Goal: Check status: Check status

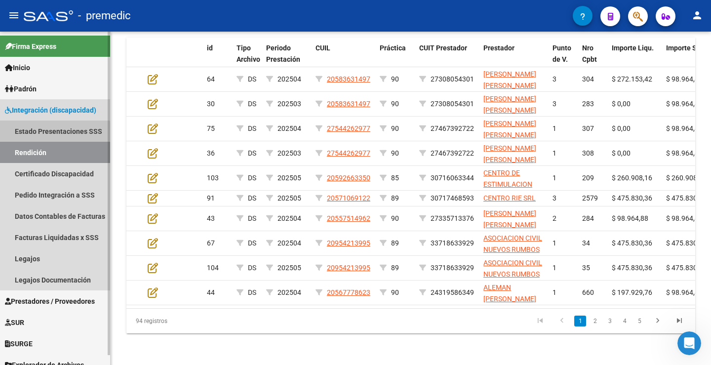
click at [19, 132] on link "Estado Presentaciones SSS" at bounding box center [55, 131] width 110 height 21
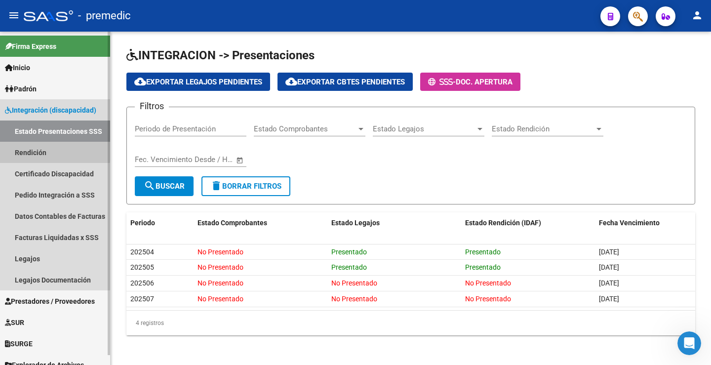
click at [39, 145] on link "Rendición" at bounding box center [55, 152] width 110 height 21
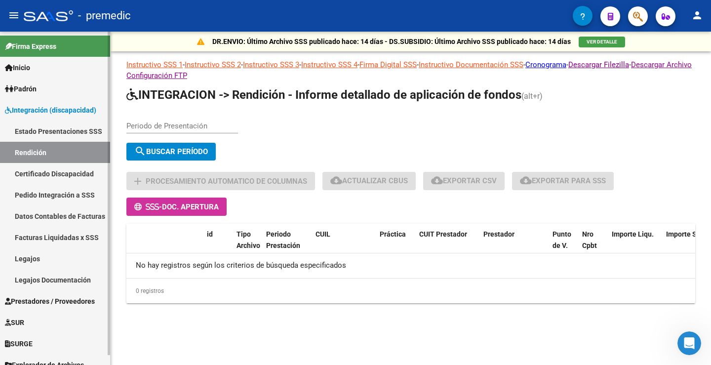
click at [40, 134] on link "Estado Presentaciones SSS" at bounding box center [55, 131] width 110 height 21
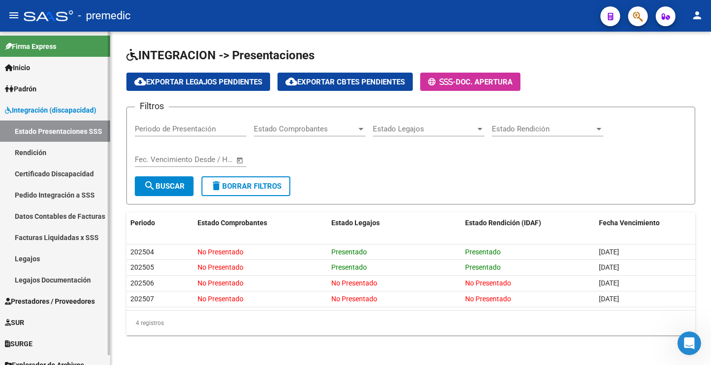
click at [41, 158] on link "Rendición" at bounding box center [55, 152] width 110 height 21
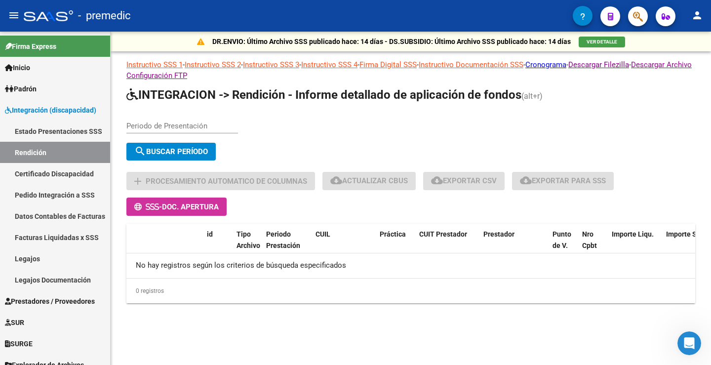
click at [161, 126] on input "Periodo de Presentación" at bounding box center [182, 126] width 112 height 9
type input "202506"
click at [177, 159] on button "search Buscar Período" at bounding box center [170, 152] width 89 height 18
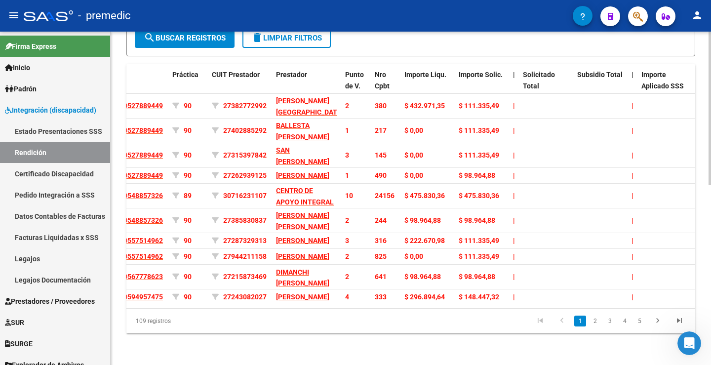
scroll to position [0, 217]
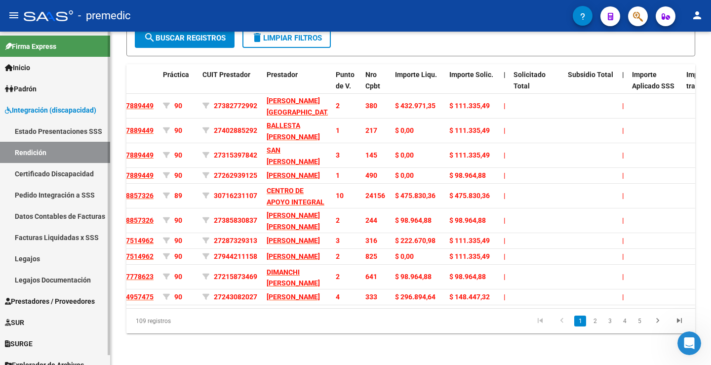
click at [56, 198] on link "Pedido Integración a SSS" at bounding box center [55, 194] width 110 height 21
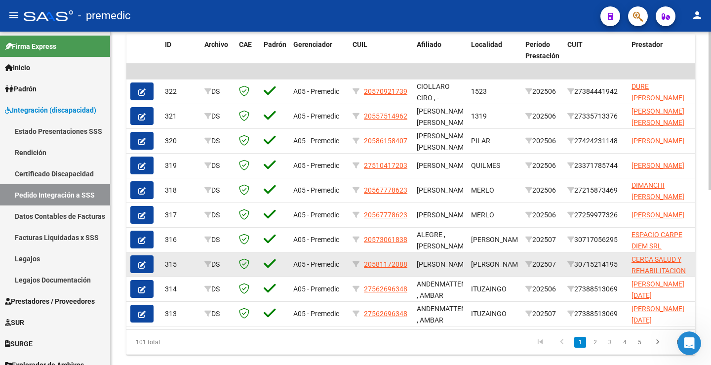
scroll to position [369, 0]
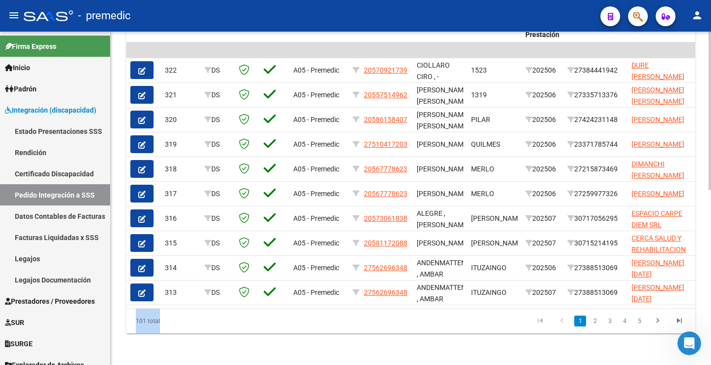
click at [316, 307] on div "ID Archivo CAE Padrón Gerenciador CUIL Afiliado Localidad Período Prestación CU…" at bounding box center [410, 173] width 569 height 321
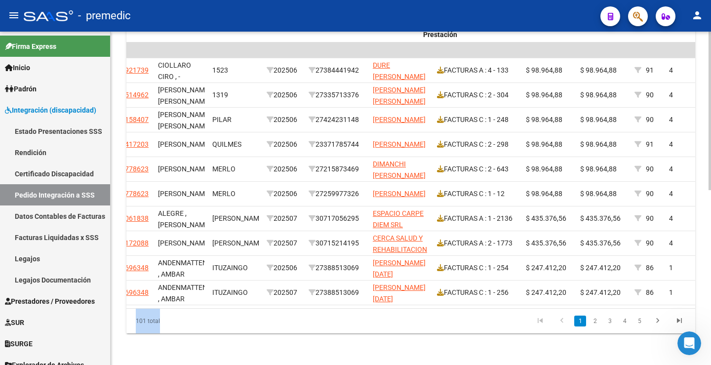
scroll to position [0, 0]
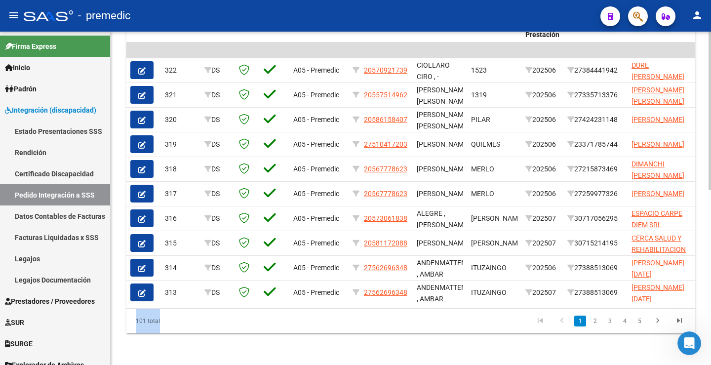
click at [229, 314] on div "101 total" at bounding box center [182, 321] width 112 height 25
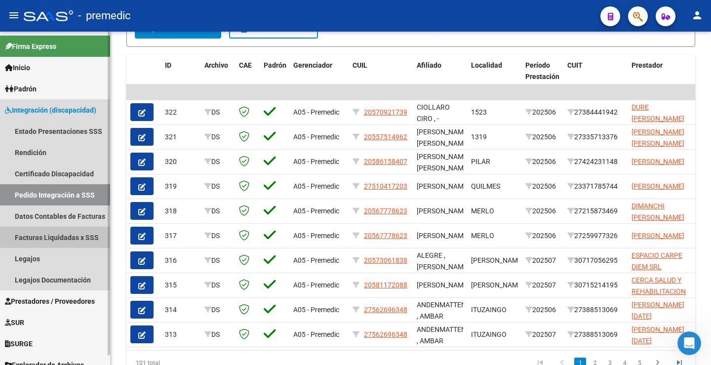
click at [75, 237] on link "Facturas Liquidadas x SSS" at bounding box center [55, 237] width 110 height 21
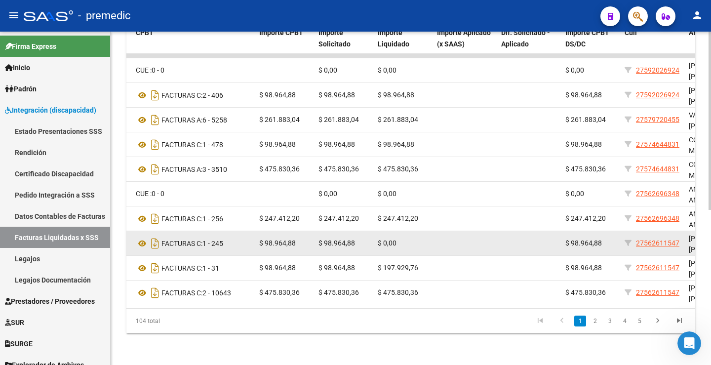
scroll to position [241, 0]
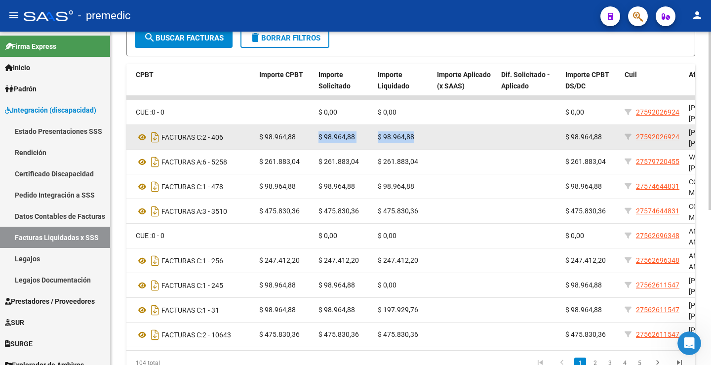
drag, startPoint x: 410, startPoint y: 135, endPoint x: 320, endPoint y: 138, distance: 90.0
click at [320, 138] on div "325 202507 A05 - Premedic 23182497754 ACQUISTI [PERSON_NAME] DS FACTURAS C: 2 -…" at bounding box center [347, 137] width 1112 height 25
copy div "$ 98.964,88 $ 98.964,88"
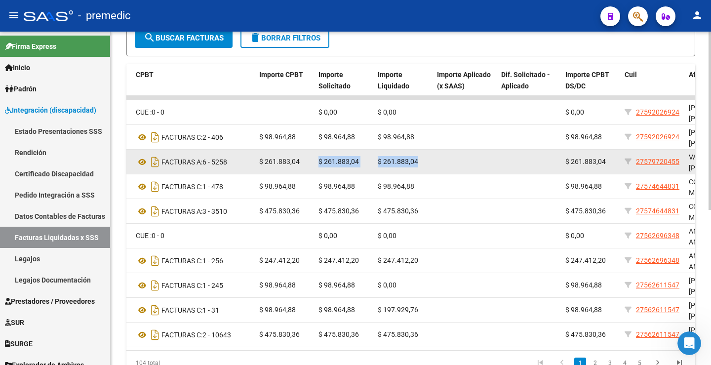
drag, startPoint x: 422, startPoint y: 161, endPoint x: 314, endPoint y: 158, distance: 107.7
click at [314, 158] on div "324 202507 A05 - Premedic 30710833644 [PERSON_NAME] Y [PERSON_NAME] S.H. DS FAC…" at bounding box center [347, 162] width 1112 height 25
copy div "$ 261.883,04 $ 261.883,04 $ 261.883,04"
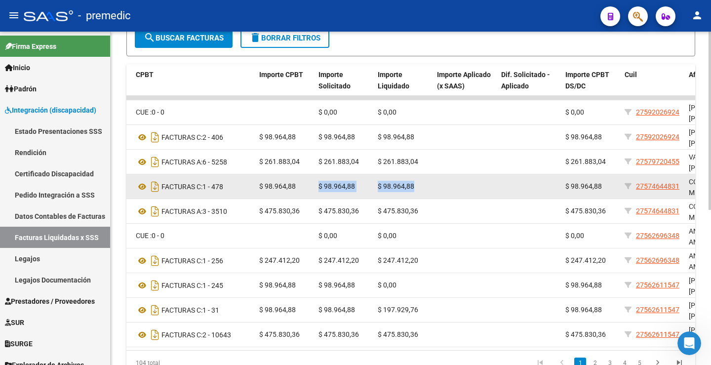
drag, startPoint x: 419, startPoint y: 186, endPoint x: 320, endPoint y: 182, distance: 99.9
click at [320, 182] on div "323 202507 A05 - Premedic 23335212584 [PERSON_NAME] [PERSON_NAME] DS FACTURAS C…" at bounding box center [347, 186] width 1112 height 25
copy div "$ 98.964,88 $ 98.964,88"
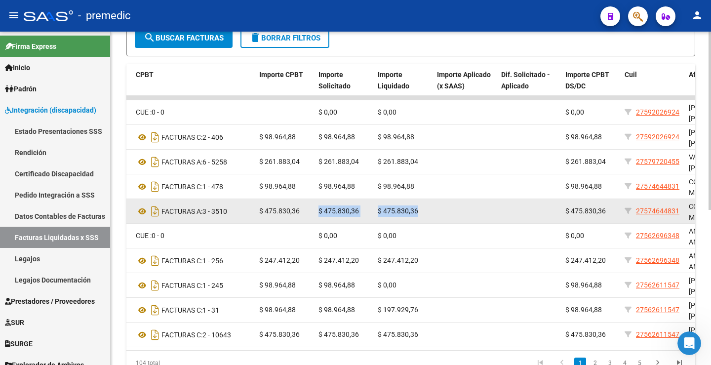
drag, startPoint x: 420, startPoint y: 211, endPoint x: 318, endPoint y: 211, distance: 101.8
click at [318, 211] on div "322 202507 A05 - Premedic 30717468593 CENTRO RIE SRL DS FACTURAS A: 3 - 3510 $ …" at bounding box center [347, 211] width 1112 height 25
copy div "$ 475.830,36 $ 475.830,36"
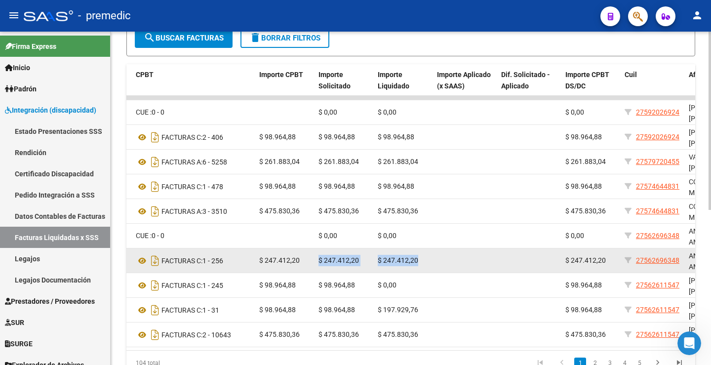
drag, startPoint x: 428, startPoint y: 259, endPoint x: 315, endPoint y: 261, distance: 113.7
click at [315, 261] on div "320 202507 A05 - Premedic 27388513069 [PERSON_NAME][DATE] DS FACTURAS C: 1 - 25…" at bounding box center [347, 260] width 1112 height 25
copy div "$ 247.412,20 $ 247.412,20"
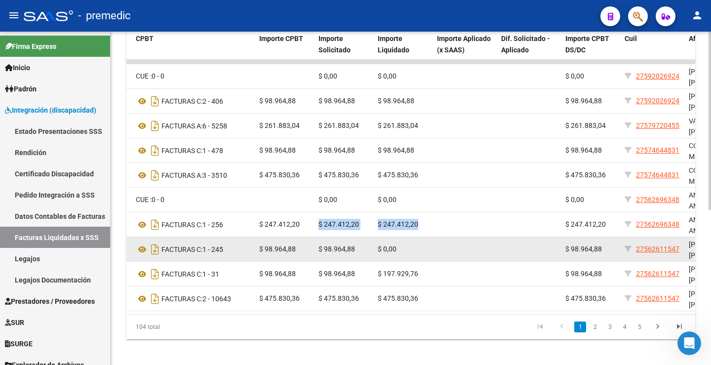
scroll to position [290, 0]
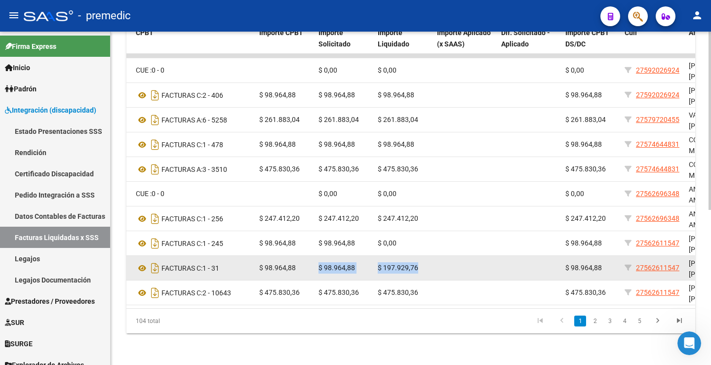
drag, startPoint x: 423, startPoint y: 262, endPoint x: 308, endPoint y: 264, distance: 114.6
click at [308, 264] on div "318 202507 A05 - Premedic 27279269204 [PERSON_NAME] [GEOGRAPHIC_DATA][PERSON_NA…" at bounding box center [347, 268] width 1112 height 25
copy div "$ 98.964,88 $ 98.964,88 $ 197.929,76"
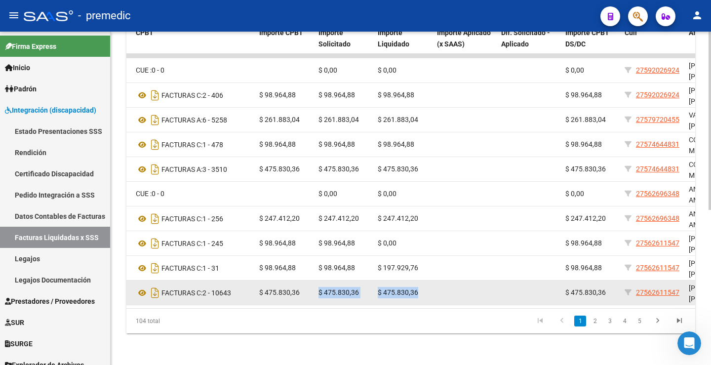
drag, startPoint x: 423, startPoint y: 286, endPoint x: 317, endPoint y: 287, distance: 106.2
click at [317, 287] on div "317 202507 A05 - Premedic 30678849843 ITAL SRL DS FACTURAS C: 2 - 10643 $ 475.8…" at bounding box center [347, 293] width 1112 height 25
copy div "$ 475.830,36 $ 475.830,36"
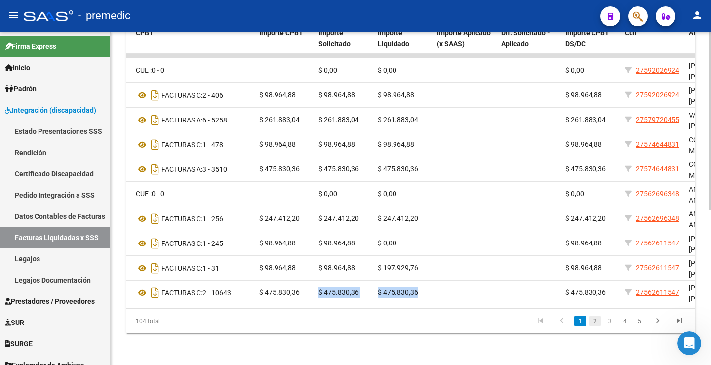
click at [592, 324] on link "2" at bounding box center [595, 321] width 12 height 11
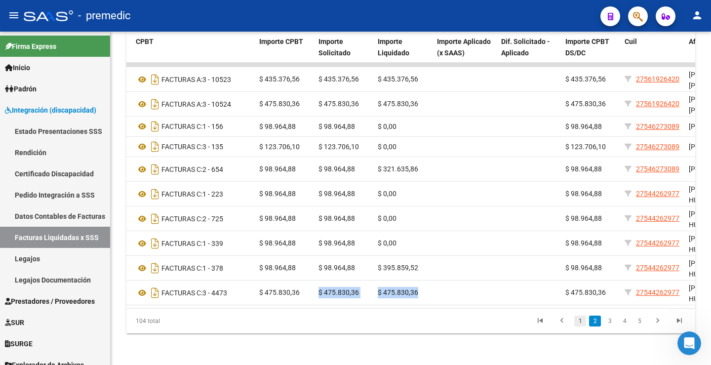
click at [579, 320] on link "1" at bounding box center [581, 321] width 12 height 11
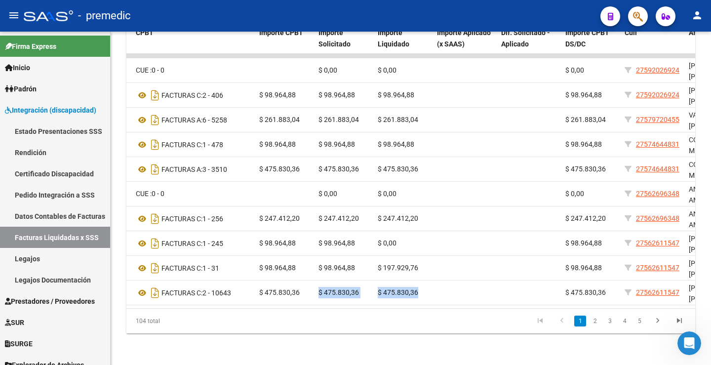
click at [595, 325] on link "2" at bounding box center [595, 321] width 12 height 11
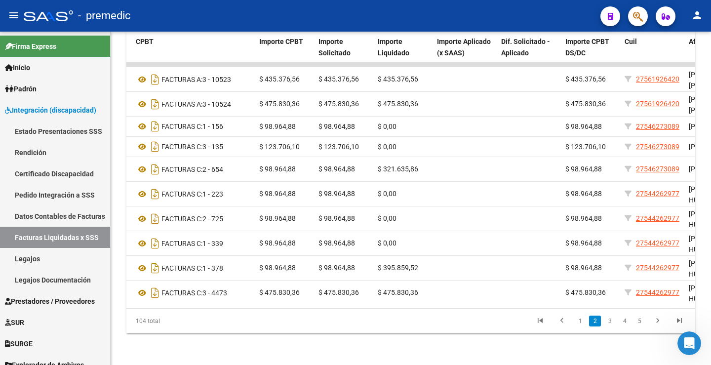
click at [462, 327] on datatable-pager "1 2 3 4 5" at bounding box center [467, 321] width 447 height 17
click at [583, 323] on link "1" at bounding box center [581, 321] width 12 height 11
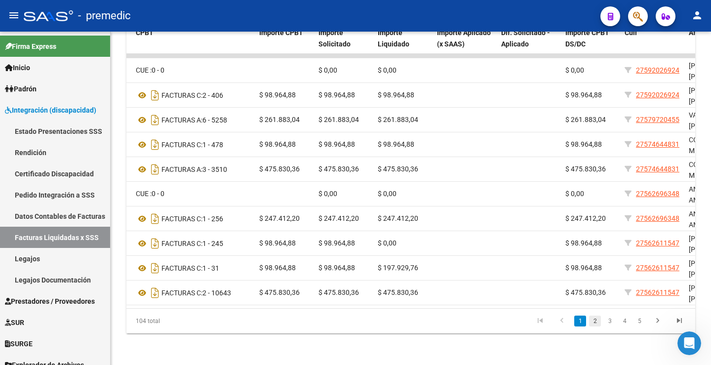
click at [595, 324] on link "2" at bounding box center [595, 321] width 12 height 11
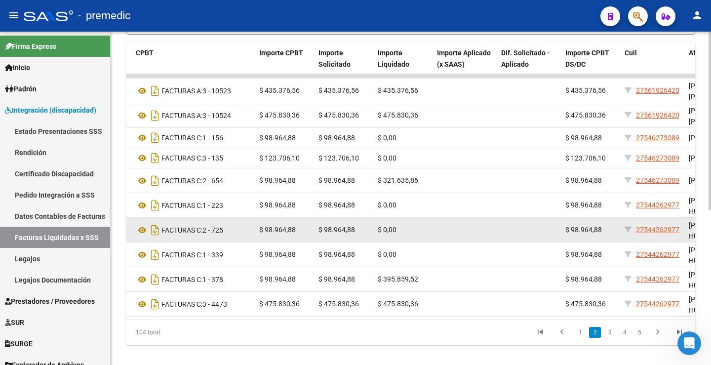
scroll to position [241, 0]
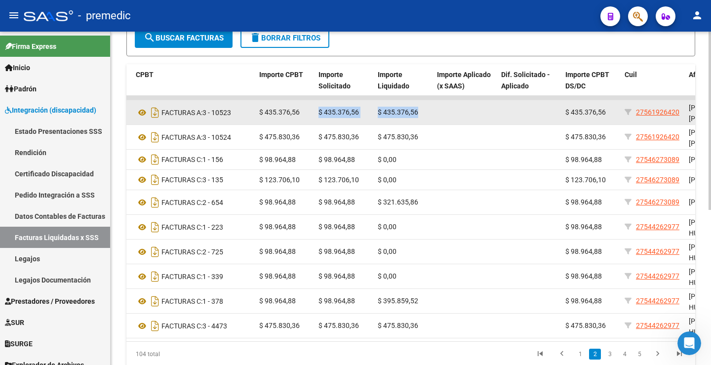
drag, startPoint x: 422, startPoint y: 110, endPoint x: 314, endPoint y: 106, distance: 107.8
click at [314, 106] on div "316 202507 A05 - Premedic 30712040145 CENTRO PSICOTERAPEUTICO [GEOGRAPHIC_DATA]…" at bounding box center [347, 112] width 1112 height 25
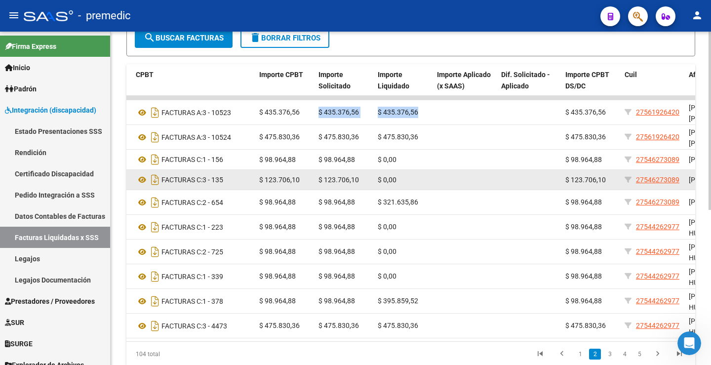
copy div "$ 435.376,56 $ 435.376,56 $ 435.376,56"
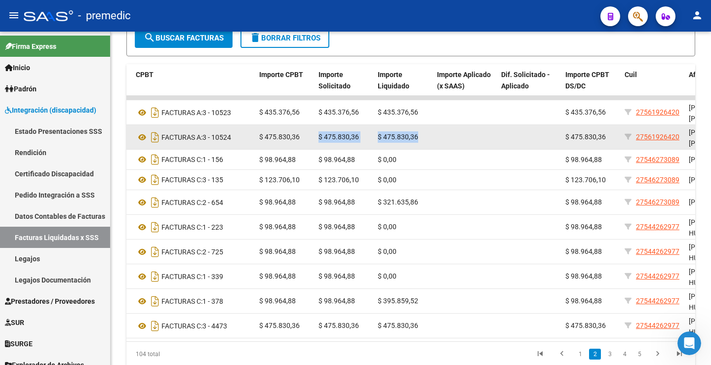
drag, startPoint x: 419, startPoint y: 135, endPoint x: 307, endPoint y: 139, distance: 111.7
click at [307, 139] on div "315 202507 A05 - Premedic 30712040145 CENTRO PSICOTERAPEUTICO [GEOGRAPHIC_DATA]…" at bounding box center [347, 137] width 1112 height 25
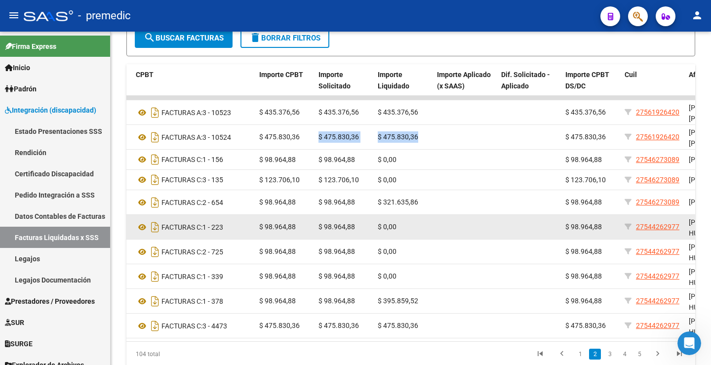
copy div "$ 475.830,36 $ 475.830,36 $ 475.830,36"
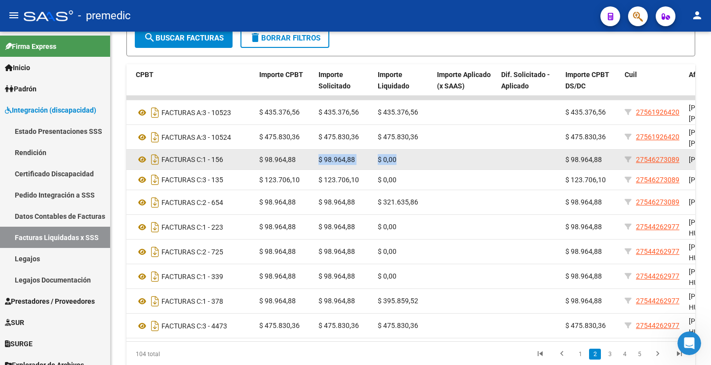
drag, startPoint x: 398, startPoint y: 163, endPoint x: 318, endPoint y: 164, distance: 80.0
click at [318, 164] on div "314 202507 A05 - Premedic 27407846309 [PERSON_NAME] DS FACTURAS C: 1 - 156 $ 98…" at bounding box center [347, 160] width 1112 height 20
copy div "$ 98.964,88 $ 0,00"
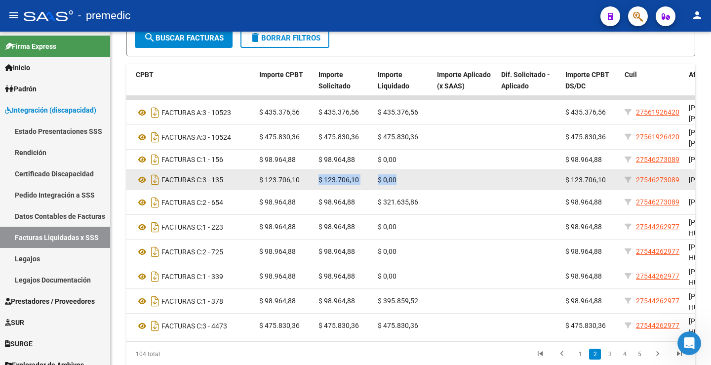
drag, startPoint x: 399, startPoint y: 186, endPoint x: 320, endPoint y: 184, distance: 79.1
click at [320, 184] on div "313 202507 A05 - Premedic 27239801779 [PERSON_NAME] DS FACTURAS C: 3 - 135 $ 12…" at bounding box center [347, 180] width 1112 height 20
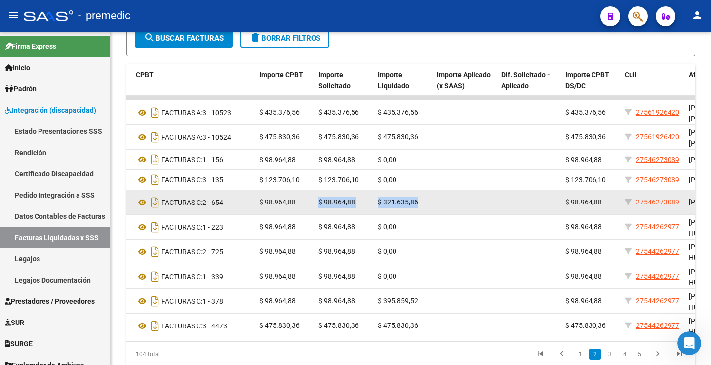
drag, startPoint x: 419, startPoint y: 211, endPoint x: 316, endPoint y: 210, distance: 103.3
click at [316, 210] on div "312 202507 A05 - Premedic 23290940044 [PERSON_NAME] [PERSON_NAME] DS FACTURAS C…" at bounding box center [347, 202] width 1112 height 25
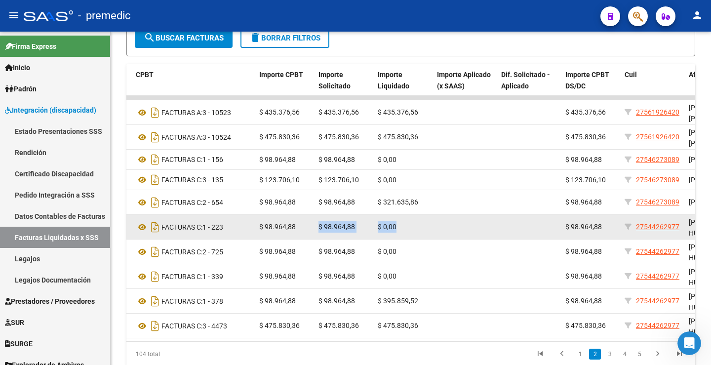
drag, startPoint x: 404, startPoint y: 235, endPoint x: 306, endPoint y: 240, distance: 97.9
click at [306, 240] on div "311 202507 A05 - Premedic 27138845821 [PERSON_NAME] [PERSON_NAME] DS FACTURAS C…" at bounding box center [347, 227] width 1112 height 25
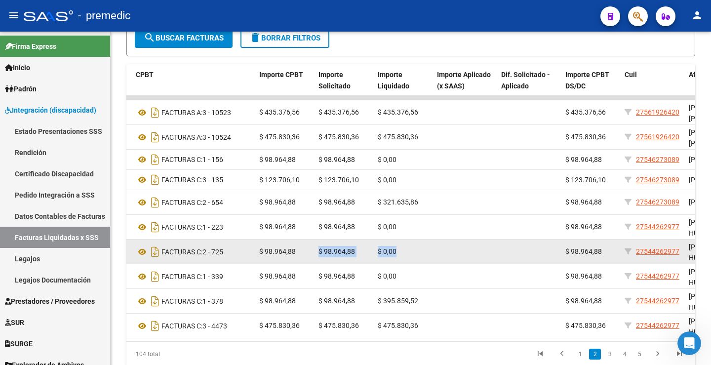
drag, startPoint x: 406, startPoint y: 261, endPoint x: 319, endPoint y: 257, distance: 87.6
click at [319, 257] on div "310 202507 A05 - Premedic 27178642710 [PERSON_NAME] DS FACTURAS C: 2 - 725 $ 98…" at bounding box center [347, 252] width 1112 height 25
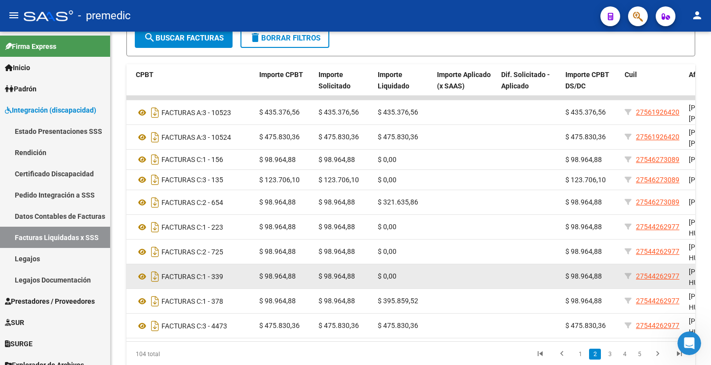
click at [401, 280] on div "$ 0,00" at bounding box center [403, 276] width 51 height 11
drag, startPoint x: 385, startPoint y: 284, endPoint x: 320, endPoint y: 287, distance: 65.3
click at [320, 287] on div "309 202507 A05 - Premedic 27356099953 [PERSON_NAME] DS FACTURAS C: 1 - 339 $ 98…" at bounding box center [347, 276] width 1112 height 25
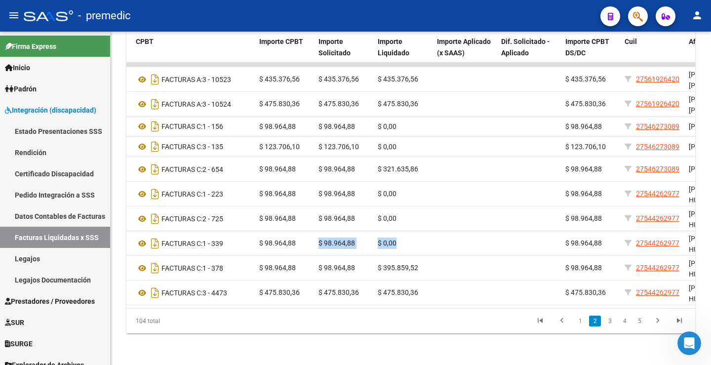
scroll to position [290, 0]
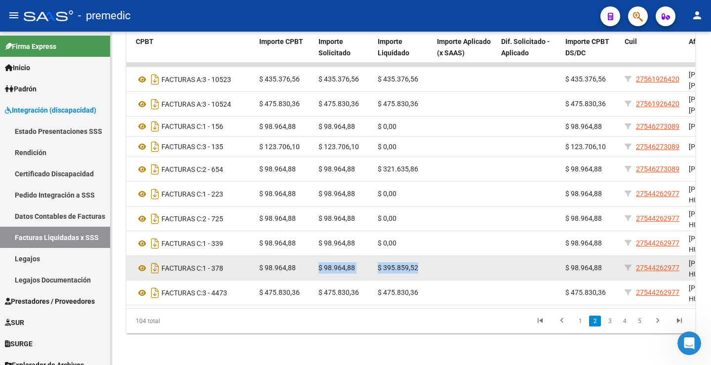
drag, startPoint x: 426, startPoint y: 260, endPoint x: 320, endPoint y: 261, distance: 106.2
click at [320, 261] on div "308 202507 A05 - Premedic 27467392722 [PERSON_NAME] [PERSON_NAME] DS FACTURAS C…" at bounding box center [347, 268] width 1112 height 25
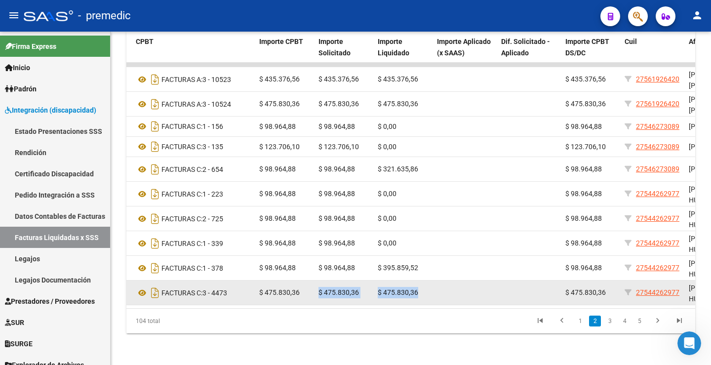
drag, startPoint x: 420, startPoint y: 285, endPoint x: 318, endPoint y: 284, distance: 101.8
click at [318, 284] on div "307 202507 A05 - Premedic 33625197959 INSTITUTO DE PSICOPATOLOGIA NUESTRA [PERS…" at bounding box center [347, 293] width 1112 height 25
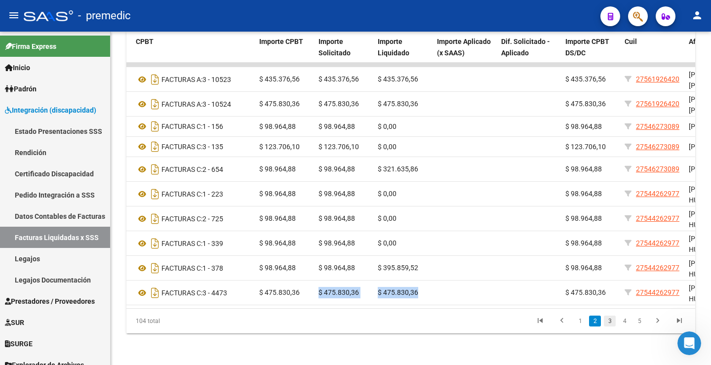
click at [612, 322] on link "3" at bounding box center [610, 321] width 12 height 11
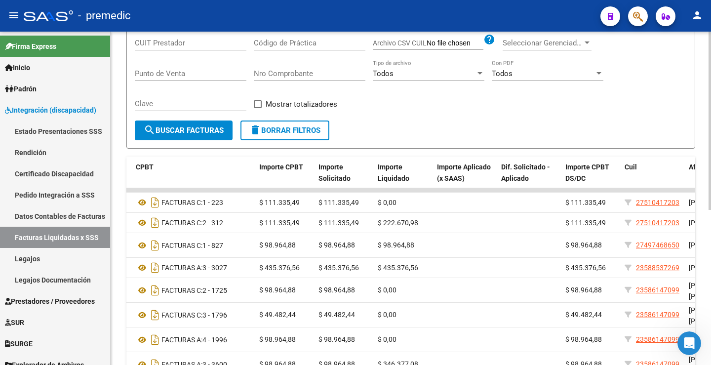
scroll to position [142, 0]
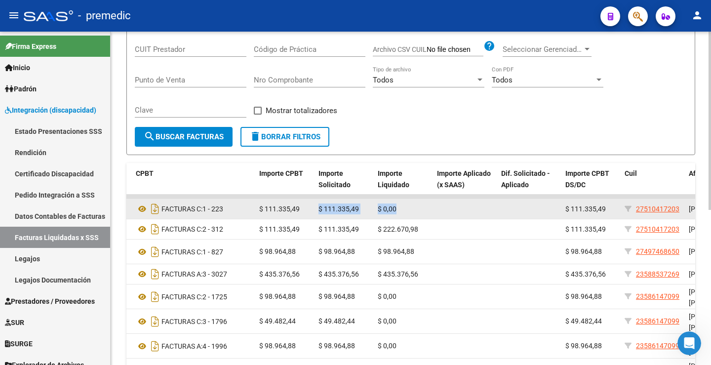
drag, startPoint x: 380, startPoint y: 209, endPoint x: 317, endPoint y: 213, distance: 63.9
click at [317, 213] on div "306 202507 A05 - Premedic 27218565889 [PERSON_NAME] DS FACTURAS C: 1 - 223 $ 11…" at bounding box center [347, 209] width 1112 height 20
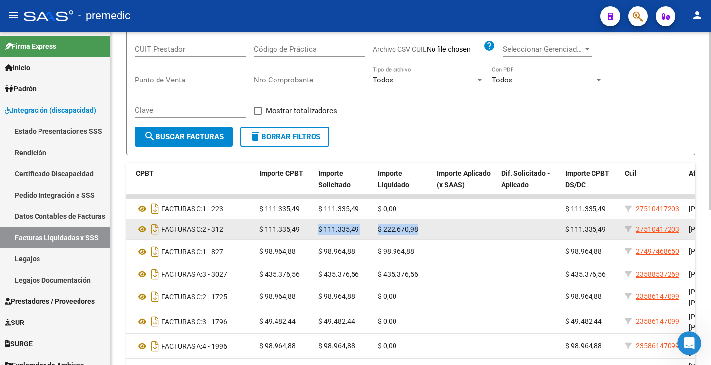
drag, startPoint x: 426, startPoint y: 234, endPoint x: 307, endPoint y: 234, distance: 119.1
click at [307, 234] on div "305 202507 A05 - Premedic 23371785744 [PERSON_NAME] DS FACTURAS C: 2 - 312 $ 11…" at bounding box center [347, 229] width 1112 height 20
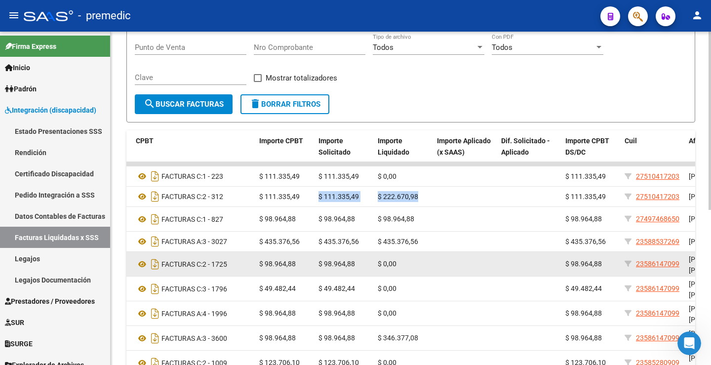
scroll to position [192, 0]
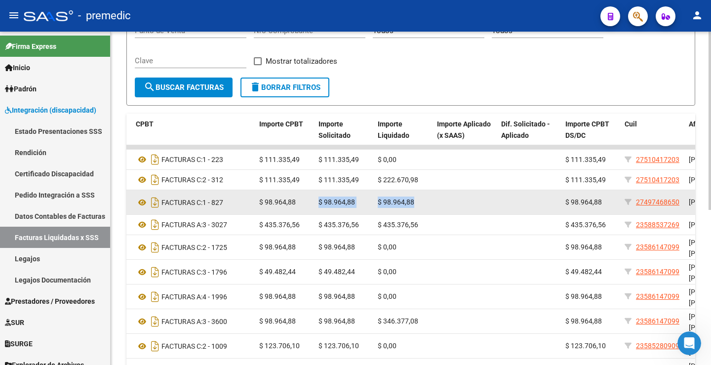
drag, startPoint x: 418, startPoint y: 210, endPoint x: 313, endPoint y: 209, distance: 105.2
click at [313, 209] on div "304 202507 A05 - Premedic 27376065532 [PERSON_NAME] [PERSON_NAME] DS FACTURAS C…" at bounding box center [347, 202] width 1112 height 25
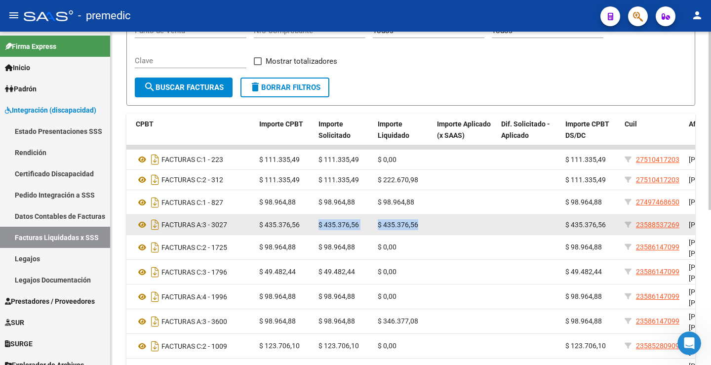
drag, startPoint x: 424, startPoint y: 236, endPoint x: 318, endPoint y: 237, distance: 106.2
click at [318, 235] on div "303 202507 A05 - Premedic 30715555081 LONGEVIDAD VITAL SA DS FACTURAS A: 3 - 30…" at bounding box center [347, 225] width 1112 height 20
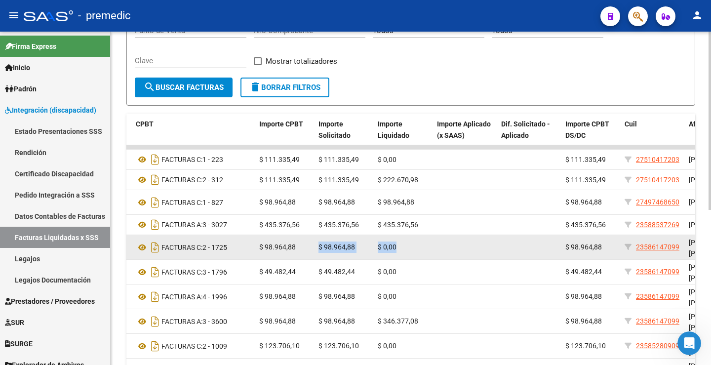
drag, startPoint x: 404, startPoint y: 260, endPoint x: 319, endPoint y: 267, distance: 84.8
click at [319, 260] on div "302 202507 A05 - Premedic 27312418172 [PERSON_NAME] [PERSON_NAME] DS FACTURAS C…" at bounding box center [347, 247] width 1112 height 25
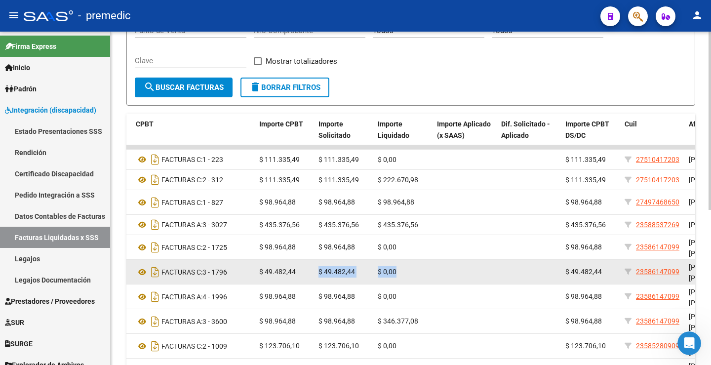
drag, startPoint x: 404, startPoint y: 280, endPoint x: 314, endPoint y: 285, distance: 90.5
click at [314, 285] on div "301 202507 A05 - Premedic 27294054230 [PERSON_NAME] DS FACTURAS C: 3 - 1796 $ 4…" at bounding box center [347, 272] width 1112 height 25
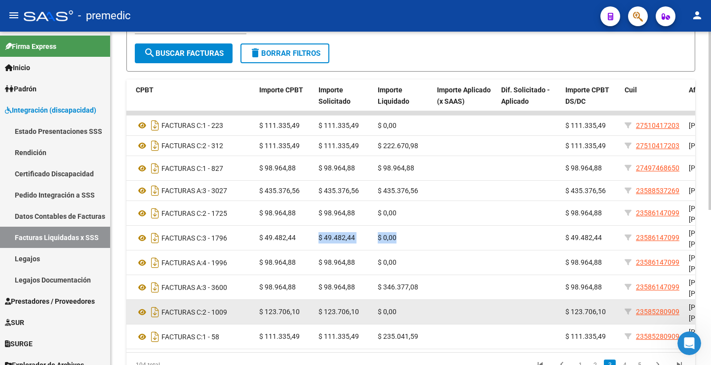
scroll to position [241, 0]
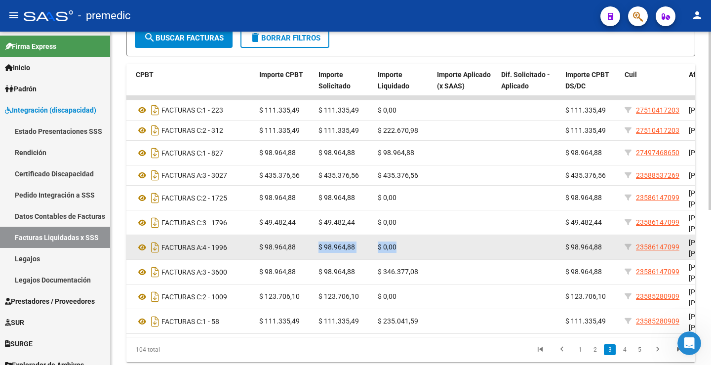
drag, startPoint x: 398, startPoint y: 260, endPoint x: 318, endPoint y: 264, distance: 80.6
click at [318, 260] on div "300 202507 A05 - Premedic 27183668205 [PERSON_NAME] DS FACTURAS A: 4 - 1996 $ 9…" at bounding box center [347, 247] width 1112 height 25
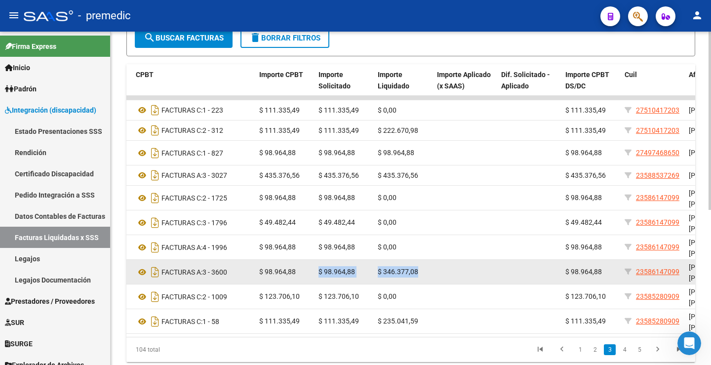
drag, startPoint x: 421, startPoint y: 282, endPoint x: 318, endPoint y: 280, distance: 103.3
click at [318, 280] on div "299 202507 A05 - Premedic 27128020689 [PERSON_NAME] DS FACTURAS A: 3 - 3600 $ 9…" at bounding box center [347, 272] width 1112 height 25
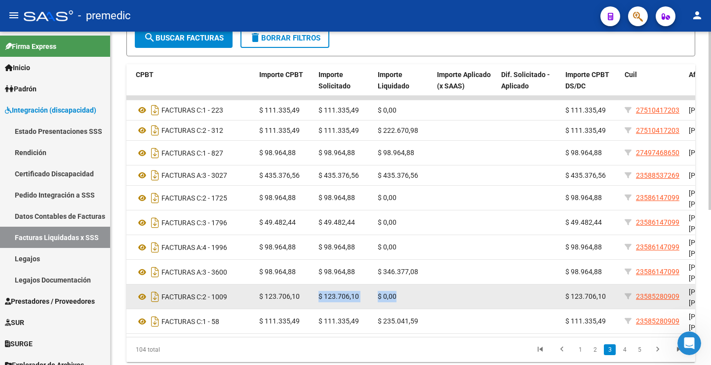
drag, startPoint x: 401, startPoint y: 309, endPoint x: 299, endPoint y: 308, distance: 102.3
click at [299, 308] on div "298 202507 A05 - Premedic 27286919540 [PERSON_NAME] DS FACTURAS C: 2 - 1009 $ 1…" at bounding box center [347, 297] width 1112 height 25
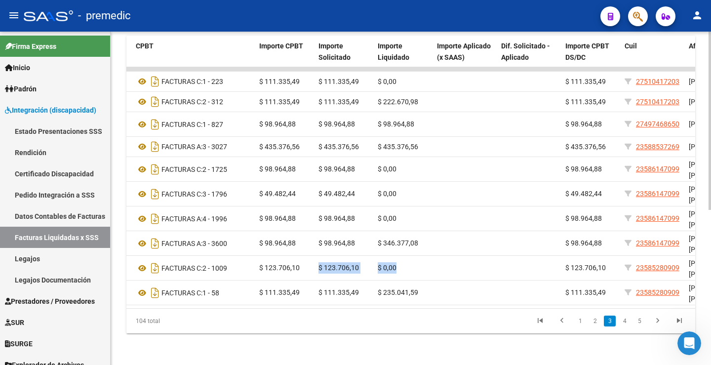
scroll to position [290, 0]
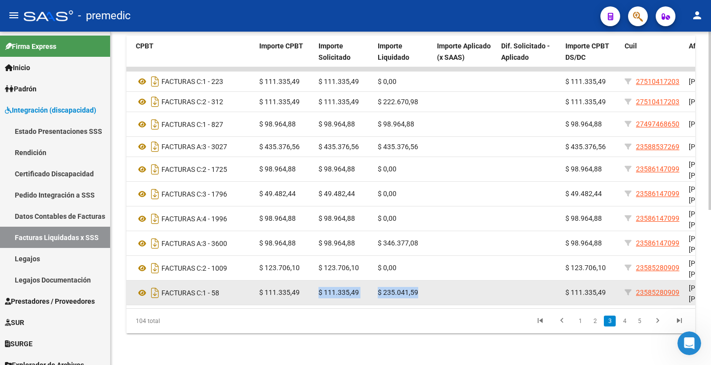
drag, startPoint x: 430, startPoint y: 286, endPoint x: 310, endPoint y: 288, distance: 120.6
click at [310, 288] on div "297 202507 A05 - Premedic 20320903778 [PERSON_NAME] DS FACTURAS C: 1 - 58 $ 111…" at bounding box center [347, 293] width 1112 height 25
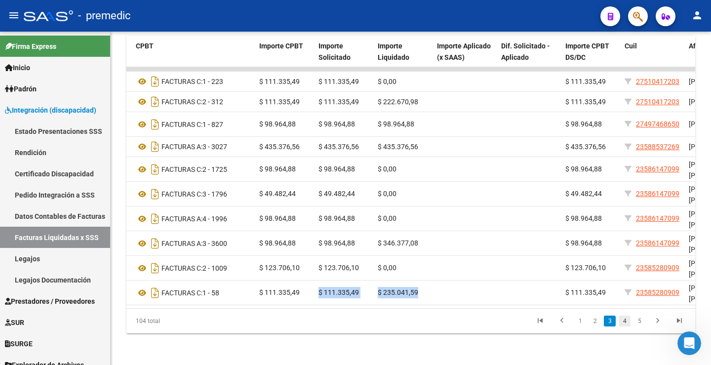
click at [625, 320] on link "4" at bounding box center [625, 321] width 12 height 11
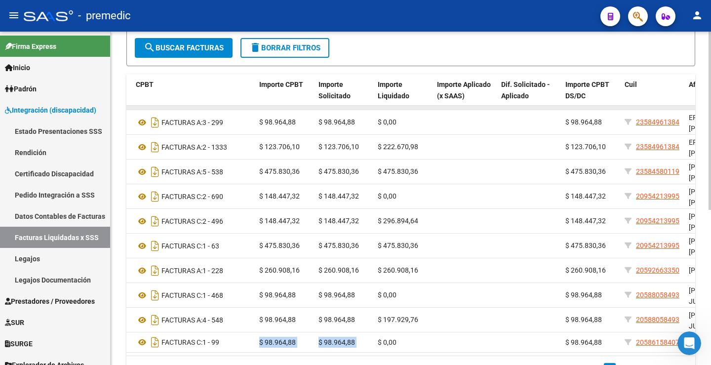
scroll to position [142, 0]
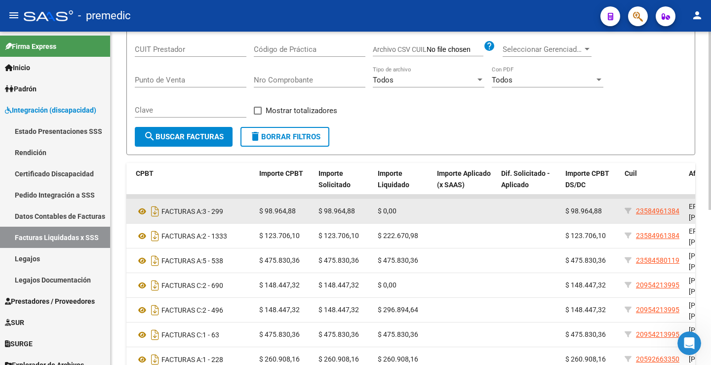
click at [387, 223] on datatable-body-cell "$ 0,00" at bounding box center [403, 211] width 59 height 24
drag, startPoint x: 402, startPoint y: 209, endPoint x: 317, endPoint y: 212, distance: 84.5
click at [317, 212] on div "296 202507 A05 - Premedic 27317223116 [PERSON_NAME] DS FACTURAS A: 3 - 299 $ 98…" at bounding box center [347, 211] width 1112 height 25
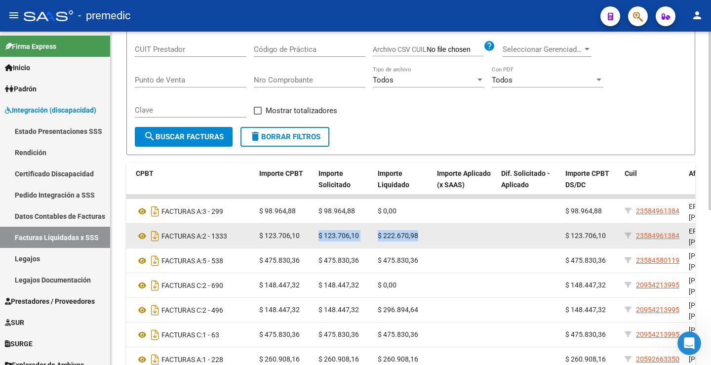
drag, startPoint x: 419, startPoint y: 234, endPoint x: 300, endPoint y: 235, distance: 119.1
click at [300, 235] on div "295 202507 A05 - Premedic 23376997294 [PERSON_NAME][DATE] DS FACTURAS A: 2 - 13…" at bounding box center [347, 236] width 1112 height 25
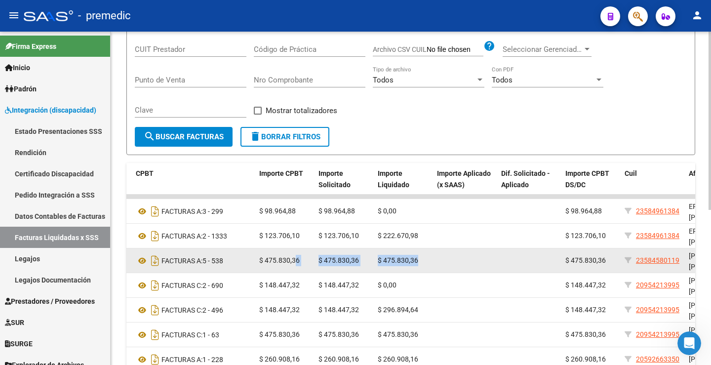
drag, startPoint x: 420, startPoint y: 261, endPoint x: 296, endPoint y: 258, distance: 124.0
click at [296, 258] on div "294 202507 A05 - Premedic 20340438958 [PERSON_NAME] [PERSON_NAME] DS FACTURAS A…" at bounding box center [347, 260] width 1112 height 25
click at [339, 257] on span "$ 475.830,36" at bounding box center [339, 260] width 41 height 8
drag, startPoint x: 413, startPoint y: 259, endPoint x: 322, endPoint y: 261, distance: 91.4
click at [322, 261] on div "294 202507 A05 - Premedic 20340438958 [PERSON_NAME] [PERSON_NAME] DS FACTURAS A…" at bounding box center [347, 260] width 1112 height 25
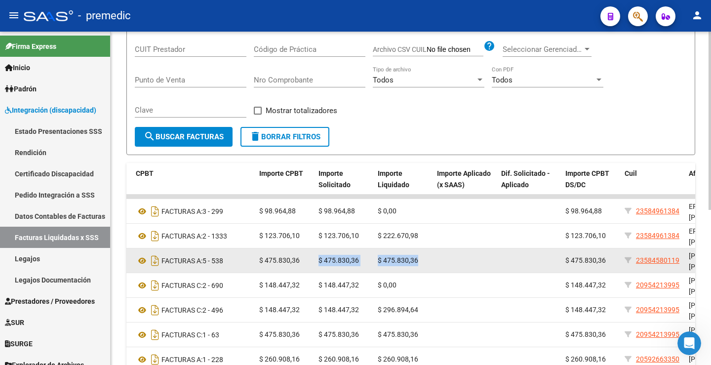
drag, startPoint x: 318, startPoint y: 259, endPoint x: 424, endPoint y: 261, distance: 106.2
click at [424, 261] on div "294 202507 A05 - Premedic 20340438958 [PERSON_NAME] [PERSON_NAME] DS FACTURAS A…" at bounding box center [347, 260] width 1112 height 25
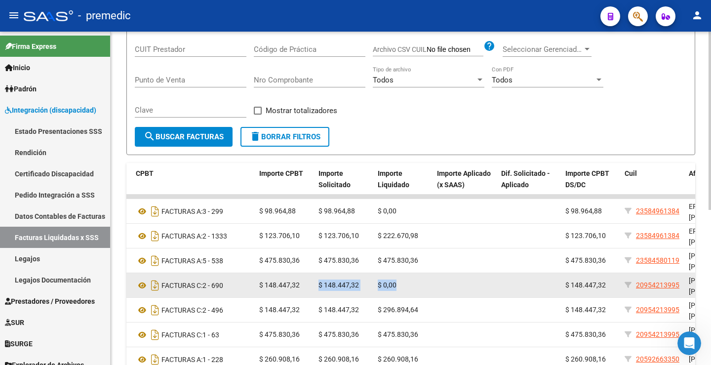
drag, startPoint x: 401, startPoint y: 284, endPoint x: 318, endPoint y: 284, distance: 82.5
click at [318, 284] on div "293 202507 A05 - Premedic 27284627151 [PERSON_NAME] [PERSON_NAME] DS FACTURAS C…" at bounding box center [347, 285] width 1112 height 25
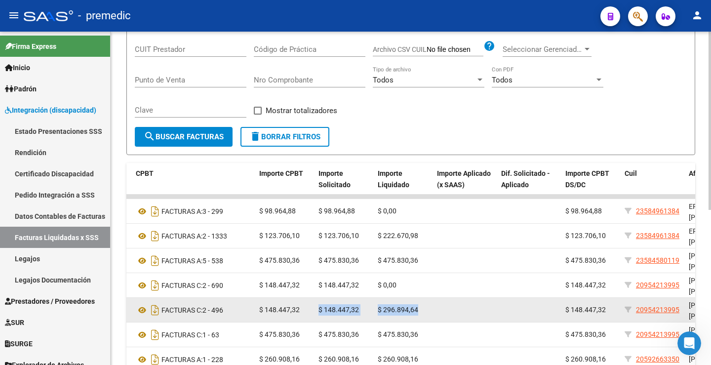
drag, startPoint x: 419, startPoint y: 306, endPoint x: 316, endPoint y: 311, distance: 103.9
click at [316, 311] on div "292 202507 A05 - Premedic 27295919537 [PERSON_NAME] EDIT DS FACTURAS C: 2 - 496…" at bounding box center [347, 310] width 1112 height 25
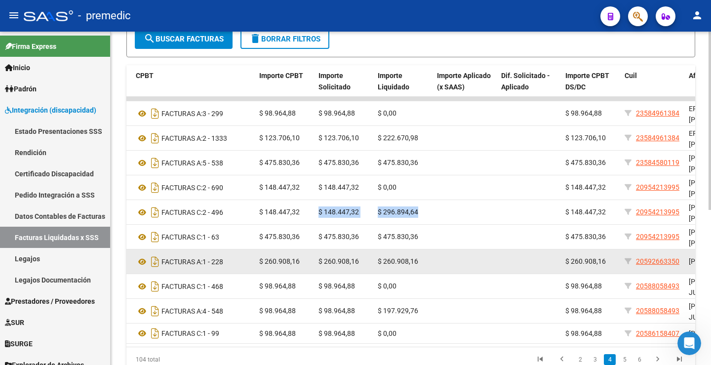
scroll to position [241, 0]
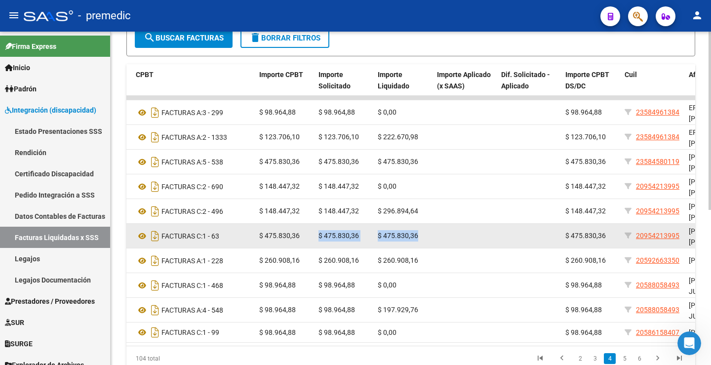
drag, startPoint x: 419, startPoint y: 236, endPoint x: 310, endPoint y: 233, distance: 109.2
click at [310, 233] on div "291 202507 A05 - Premedic 33718633929 ASOCIACION CIVIL NUEVOS RUMBOS EQUIPO INT…" at bounding box center [347, 236] width 1112 height 25
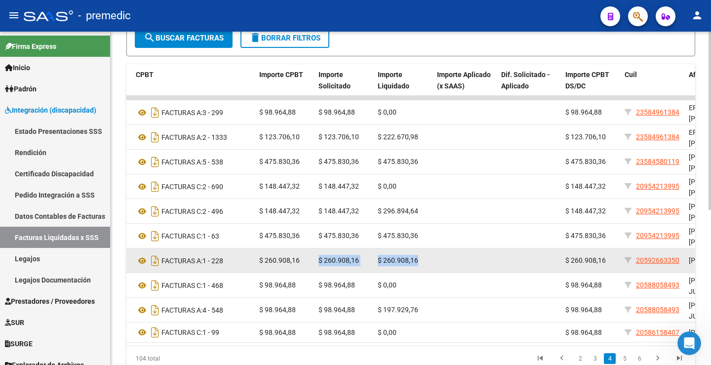
drag, startPoint x: 421, startPoint y: 260, endPoint x: 308, endPoint y: 265, distance: 113.3
click at [308, 265] on div "290 202507 A05 - Premedic 30716063344 CENTRO DE ESTIMULACION TEMPRANA MAMA PIUQ…" at bounding box center [347, 260] width 1112 height 25
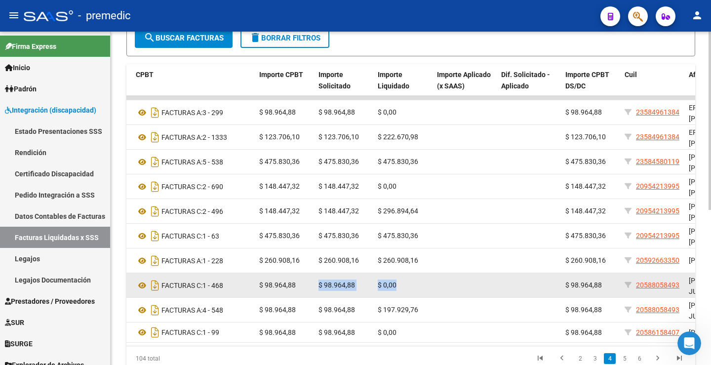
drag, startPoint x: 403, startPoint y: 287, endPoint x: 311, endPoint y: 285, distance: 92.4
click at [311, 285] on div "289 202507 A05 - Premedic 27415888789 [PERSON_NAME] DS FACTURAS C: 1 - 468 $ 98…" at bounding box center [347, 285] width 1112 height 25
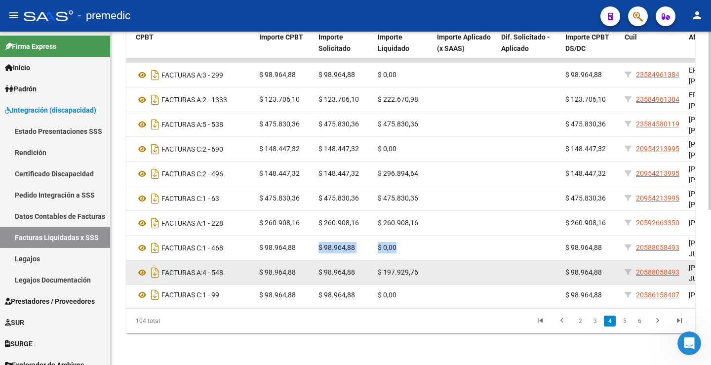
scroll to position [290, 0]
drag, startPoint x: 417, startPoint y: 261, endPoint x: 318, endPoint y: 265, distance: 99.4
click at [318, 265] on div "288 202507 A05 - Premedic 23312705184 [PERSON_NAME] [PERSON_NAME] DS FACTURAS A…" at bounding box center [347, 272] width 1112 height 25
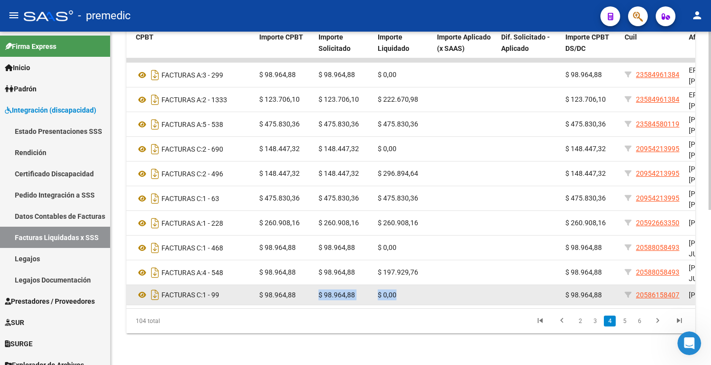
drag, startPoint x: 398, startPoint y: 285, endPoint x: 320, endPoint y: 289, distance: 78.6
click at [320, 289] on div "287 202507 A05 - Premedic 24389766395 [PERSON_NAME] DS FACTURAS C: 1 - 99 $ 98.…" at bounding box center [347, 295] width 1112 height 20
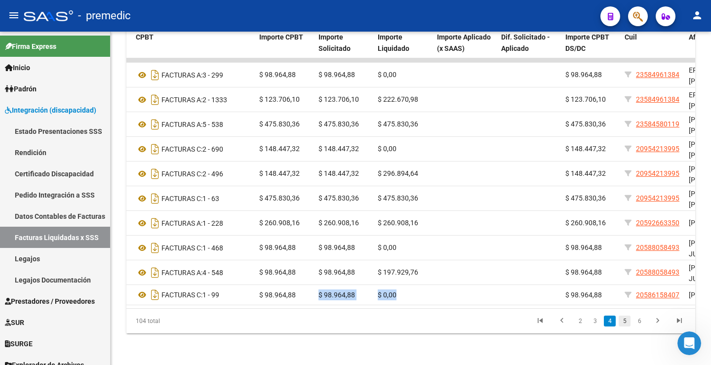
click at [624, 325] on link "5" at bounding box center [625, 321] width 12 height 11
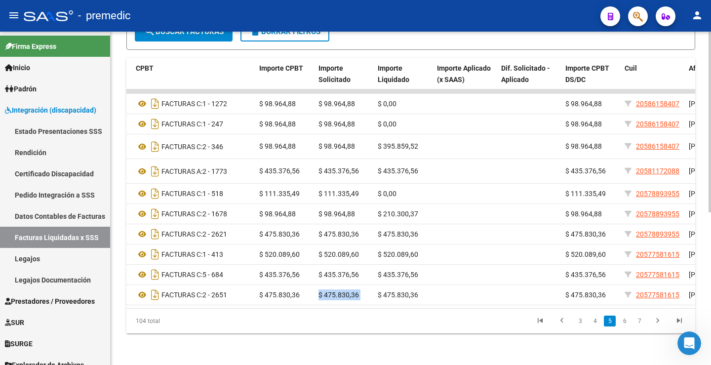
scroll to position [282, 0]
click at [595, 321] on link "4" at bounding box center [595, 321] width 12 height 11
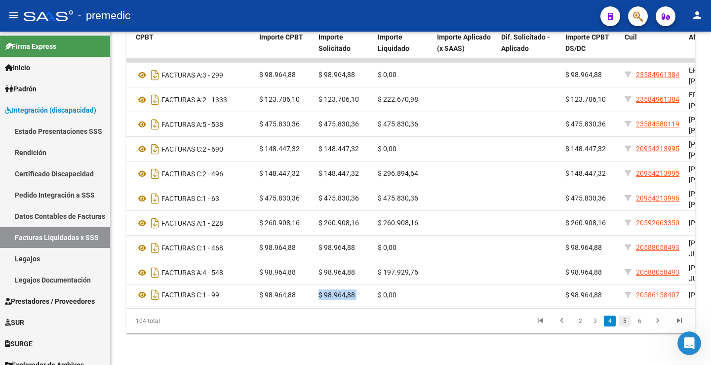
click at [626, 327] on link "5" at bounding box center [625, 321] width 12 height 11
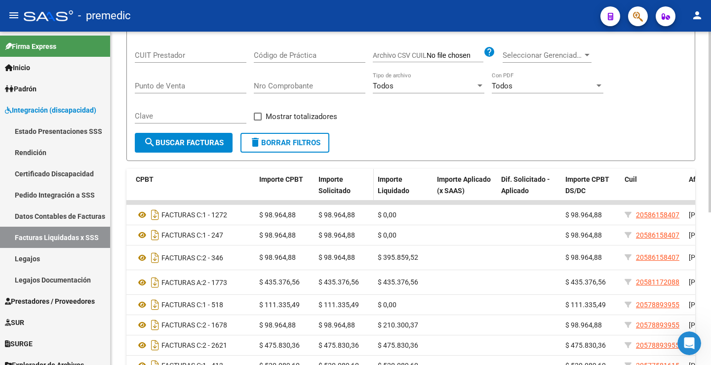
scroll to position [133, 0]
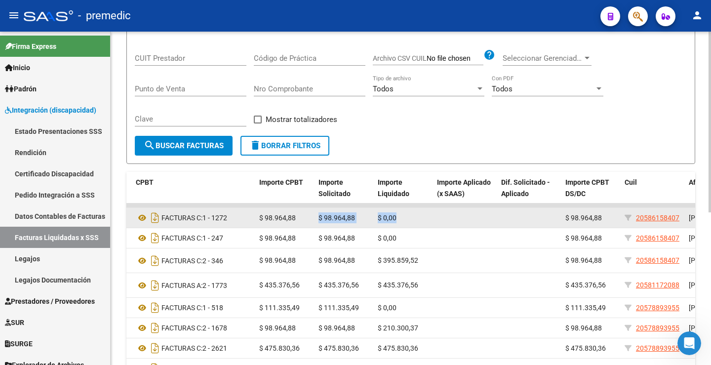
drag, startPoint x: 399, startPoint y: 221, endPoint x: 301, endPoint y: 218, distance: 97.9
click at [301, 218] on div "286 202507 A05 - Premedic 27161500882 DIESER [PERSON_NAME] DS FACTURAS C: 1 - 1…" at bounding box center [347, 218] width 1112 height 20
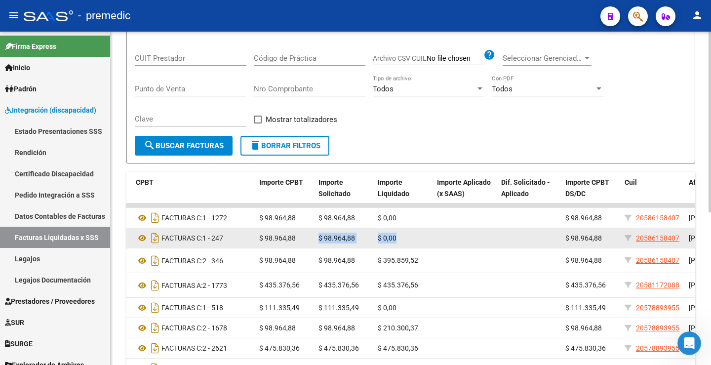
drag, startPoint x: 400, startPoint y: 244, endPoint x: 318, endPoint y: 242, distance: 82.5
click at [318, 242] on div "285 202507 A05 - Premedic 27424231148 [PERSON_NAME] DS FACTURAS C: 1 - 247 $ 98…" at bounding box center [347, 238] width 1112 height 20
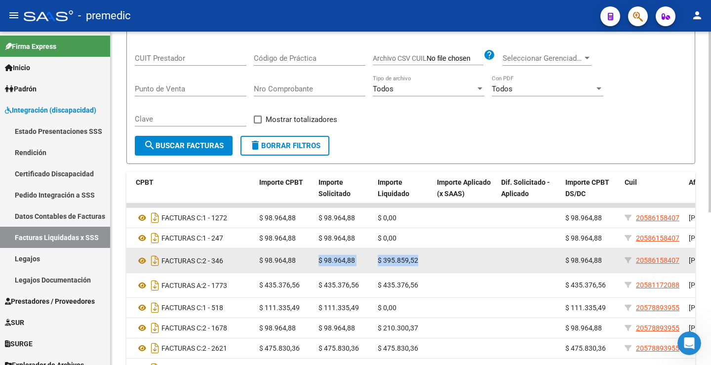
drag, startPoint x: 420, startPoint y: 268, endPoint x: 314, endPoint y: 273, distance: 106.3
click at [314, 273] on div "284 202507 A05 - Premedic 27315536605 [PERSON_NAME] [PERSON_NAME] DS FACTURAS C…" at bounding box center [347, 260] width 1112 height 25
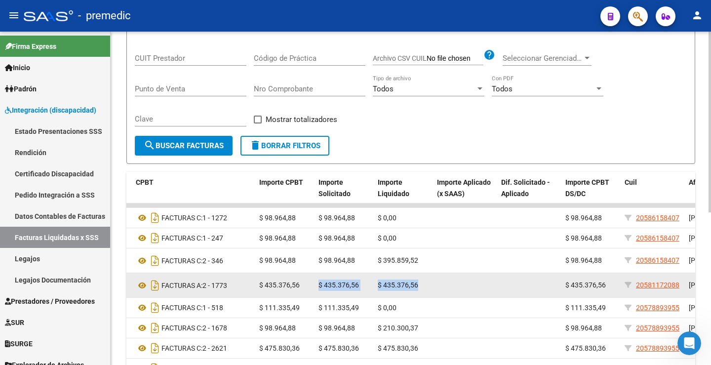
drag, startPoint x: 424, startPoint y: 292, endPoint x: 315, endPoint y: 299, distance: 108.9
click at [315, 298] on div "283 202507 A05 - Premedic 30715214195 CERCA SALUD Y REHABILITACION S.A. DS FACT…" at bounding box center [347, 285] width 1112 height 25
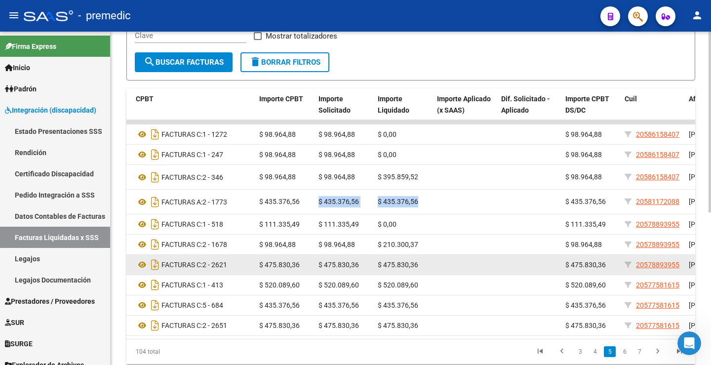
scroll to position [232, 0]
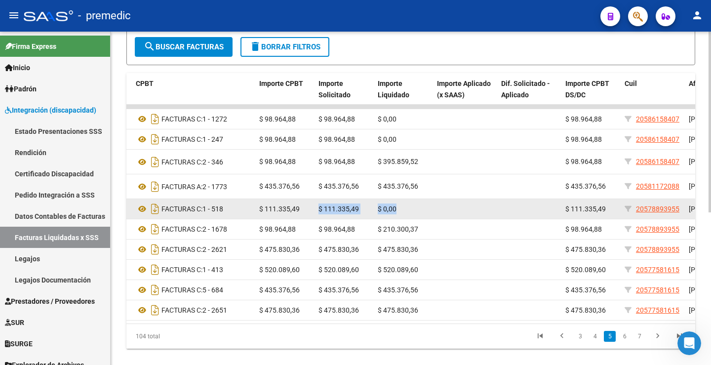
drag, startPoint x: 403, startPoint y: 217, endPoint x: 320, endPoint y: 226, distance: 83.9
click at [320, 219] on div "282 202507 A05 - Premedic 27251688740 [PERSON_NAME] DS FACTURAS C: 1 - 518 $ 11…" at bounding box center [347, 209] width 1112 height 20
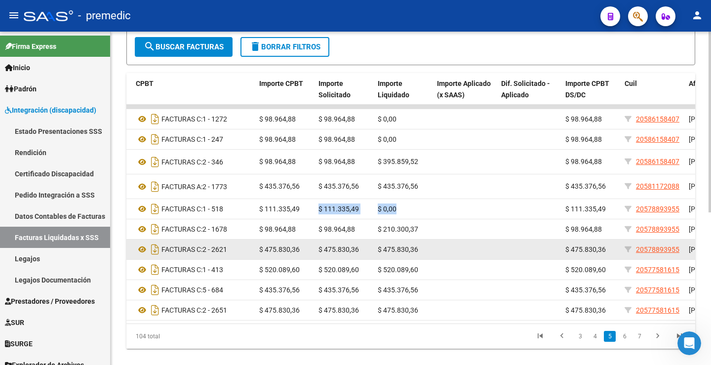
scroll to position [282, 0]
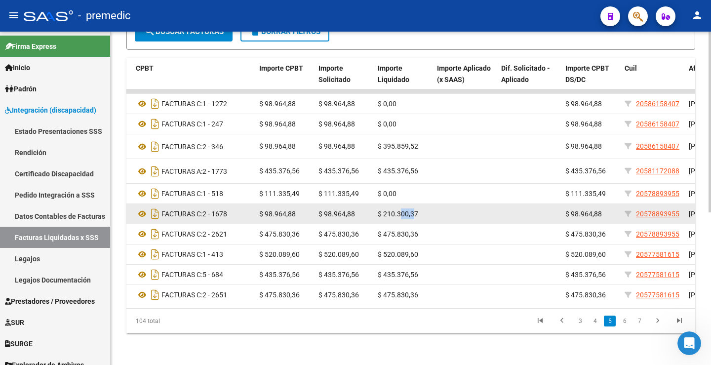
click at [402, 210] on span "$ 210.300,37" at bounding box center [398, 214] width 41 height 8
drag, startPoint x: 422, startPoint y: 191, endPoint x: 318, endPoint y: 195, distance: 104.3
click at [318, 204] on div "281 202507 A05 - Premedic 27260184186 [PERSON_NAME] DS FACTURAS C: 2 - 1678 $ 9…" at bounding box center [347, 214] width 1112 height 20
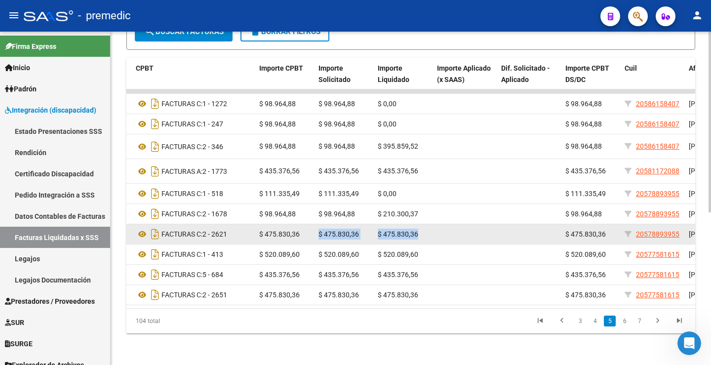
drag, startPoint x: 422, startPoint y: 214, endPoint x: 315, endPoint y: 214, distance: 107.7
click at [315, 224] on div "280 202507 A05 - Premedic 33716588969 TIEMPOS DS FACTURAS C: 2 - 2621 $ 475.830…" at bounding box center [347, 234] width 1112 height 20
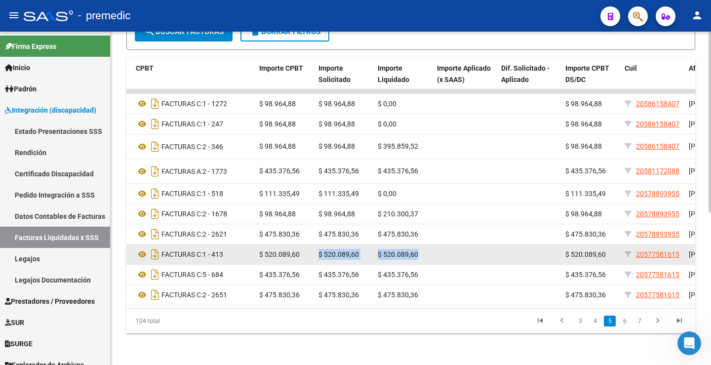
drag, startPoint x: 428, startPoint y: 234, endPoint x: 320, endPoint y: 237, distance: 108.2
click at [320, 245] on div "279 202507 A05 - Premedic 20348099281 [PERSON_NAME] DS FACTURAS C: 1 - 413 $ 52…" at bounding box center [347, 255] width 1112 height 20
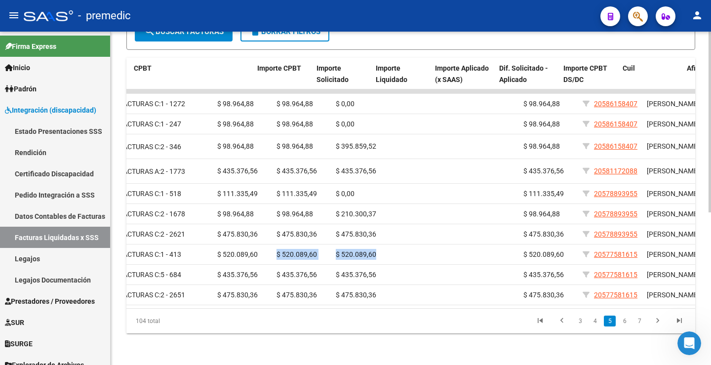
scroll to position [0, 337]
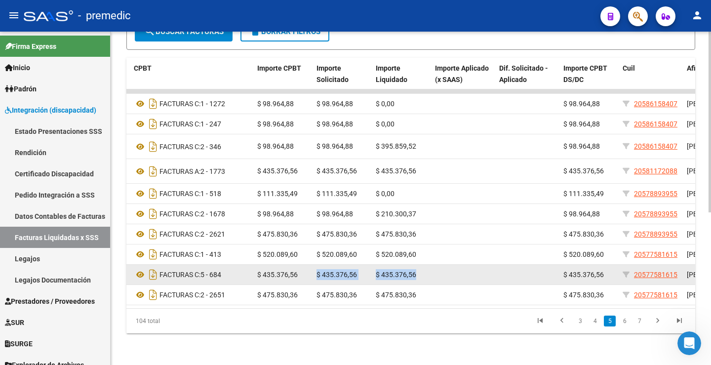
drag, startPoint x: 423, startPoint y: 259, endPoint x: 315, endPoint y: 260, distance: 108.2
click at [315, 265] on div "278 202507 A05 - Premedic 27284737364 [PERSON_NAME] DS FACTURAS C: 5 - 684 $ 43…" at bounding box center [345, 275] width 1112 height 20
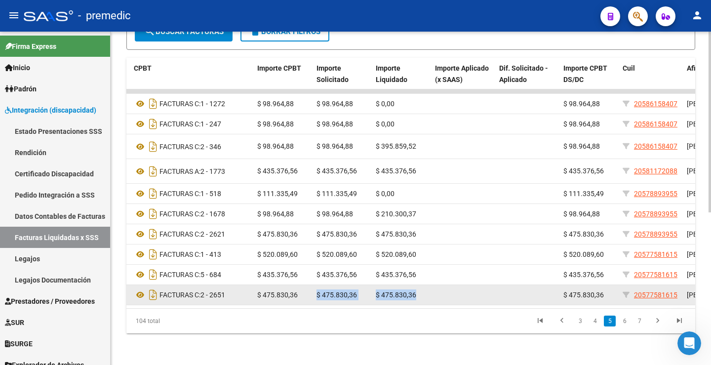
drag, startPoint x: 418, startPoint y: 285, endPoint x: 314, endPoint y: 289, distance: 104.3
click at [314, 289] on div "277 202507 A05 - Premedic 33716588969 TIEMPOS DS FACTURAS C: 2 - 2651 $ 475.830…" at bounding box center [345, 295] width 1112 height 20
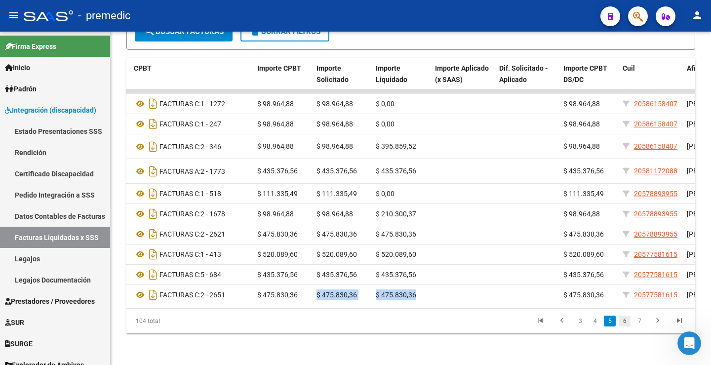
click at [627, 324] on link "6" at bounding box center [625, 321] width 12 height 11
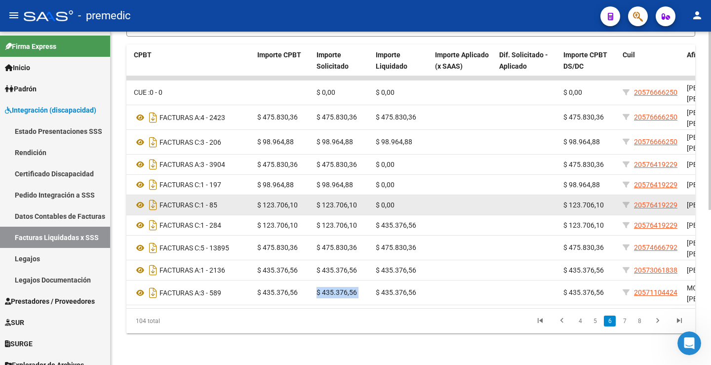
scroll to position [232, 0]
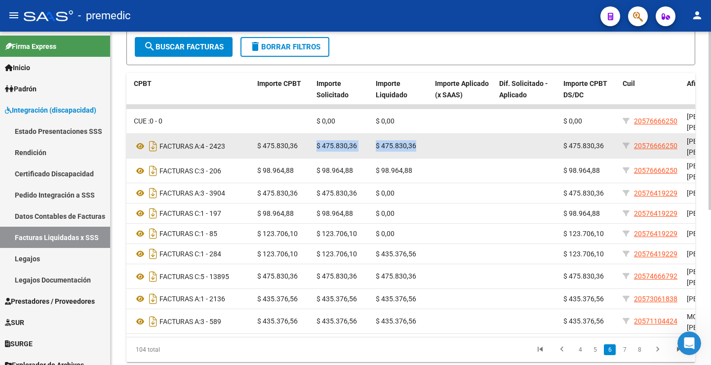
drag, startPoint x: 422, startPoint y: 146, endPoint x: 313, endPoint y: 146, distance: 109.7
click at [313, 146] on div "275 202507 A05 - Premedic 30712404007 CENTRO INTEGRADO ARCO IRIS S.R.L. DS FACT…" at bounding box center [345, 146] width 1112 height 25
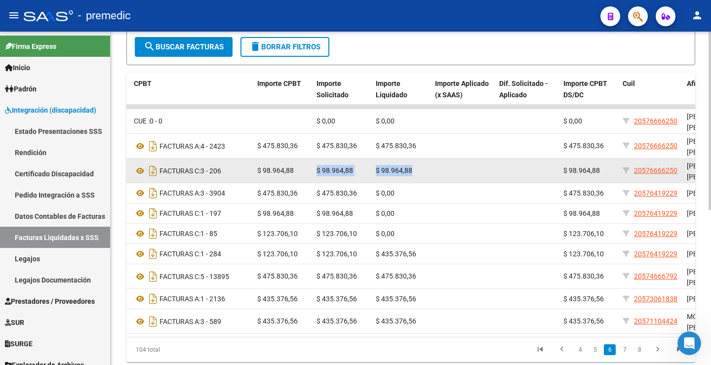
drag, startPoint x: 423, startPoint y: 168, endPoint x: 317, endPoint y: 175, distance: 106.4
click at [317, 175] on div "274 202507 A05 - Premedic 27407677752 [PERSON_NAME] DS FACTURAS C: 3 - 206 $ 98…" at bounding box center [345, 171] width 1112 height 25
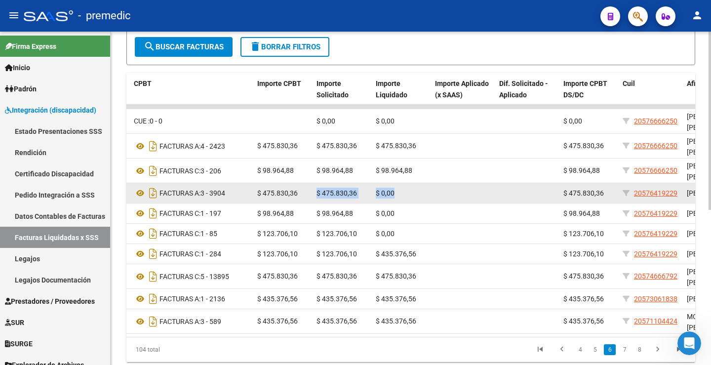
drag, startPoint x: 395, startPoint y: 194, endPoint x: 315, endPoint y: 203, distance: 80.0
click at [315, 203] on div "273 202507 A05 - Premedic 30717468593 CENTRO RIE SRL DS FACTURAS A: 3 - 3904 $ …" at bounding box center [345, 193] width 1112 height 20
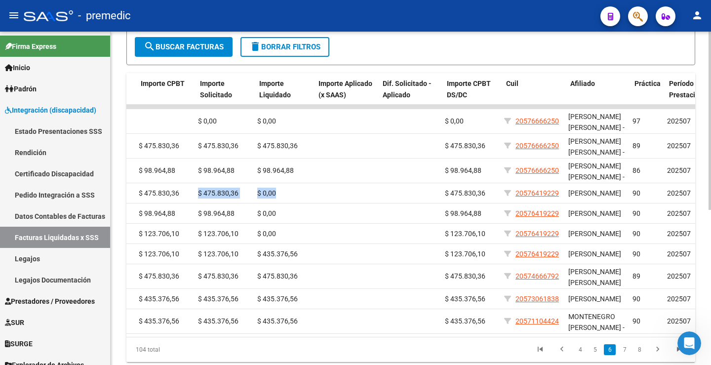
scroll to position [0, 251]
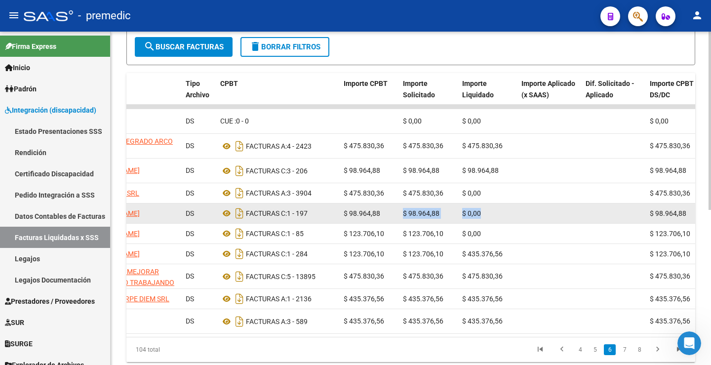
drag, startPoint x: 466, startPoint y: 219, endPoint x: 403, endPoint y: 217, distance: 63.3
click at [403, 217] on div "272 202507 A05 - Premedic 27426603573 [PERSON_NAME] DS FACTURAS C: 1 - 197 $ 98…" at bounding box center [432, 214] width 1112 height 20
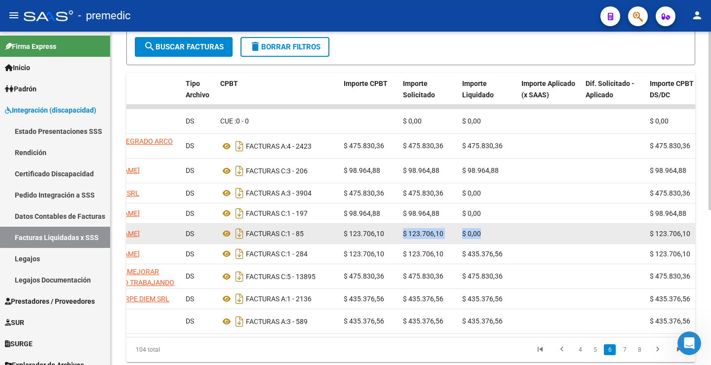
drag, startPoint x: 481, startPoint y: 244, endPoint x: 401, endPoint y: 245, distance: 80.0
click at [401, 244] on div "271 202507 A05 - Premedic 20424623343 [PERSON_NAME] DS FACTURAS C: 1 - 85 $ 123…" at bounding box center [432, 234] width 1112 height 20
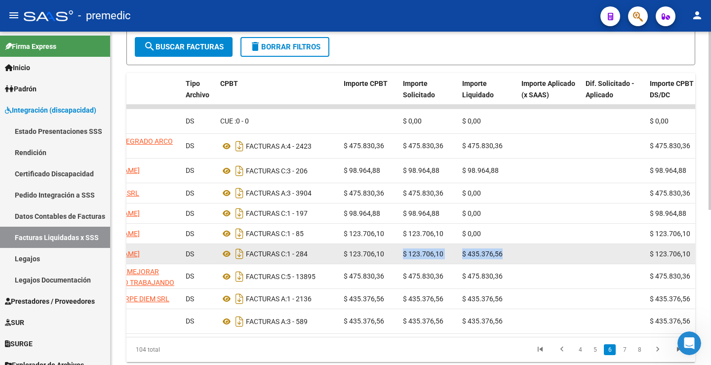
drag, startPoint x: 505, startPoint y: 270, endPoint x: 397, endPoint y: 279, distance: 109.0
click at [397, 264] on div "270 202507 A05 - Premedic 27407552178 [PERSON_NAME] DS FACTURAS C: 1 - 284 $ 12…" at bounding box center [432, 254] width 1112 height 20
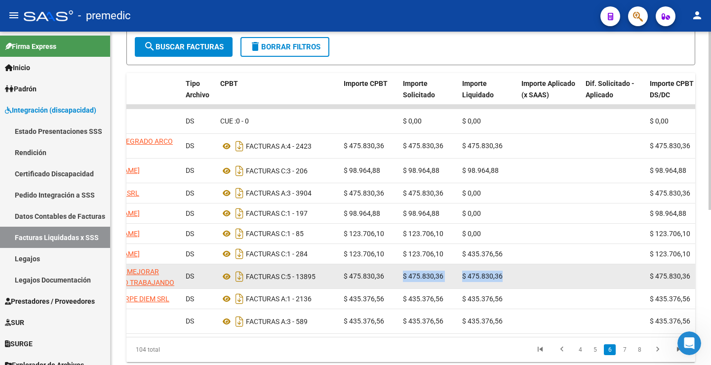
drag, startPoint x: 506, startPoint y: 292, endPoint x: 402, endPoint y: 290, distance: 104.3
click at [402, 289] on div "269 202507 A05 - Premedic 30711058504 FUNDACION MEJORAR ESTUDIANDO TRABAJANDO P…" at bounding box center [432, 276] width 1112 height 25
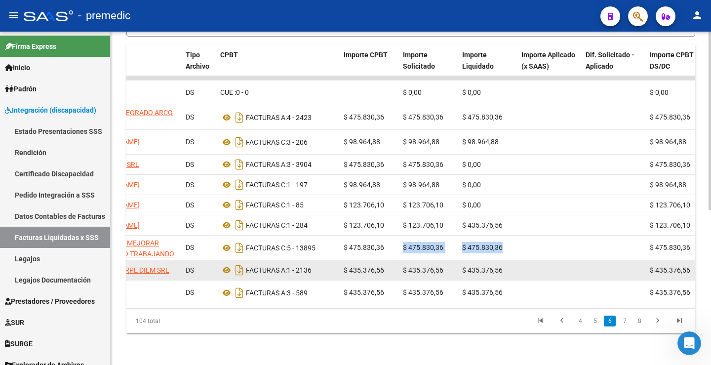
scroll to position [290, 0]
drag, startPoint x: 505, startPoint y: 260, endPoint x: 402, endPoint y: 260, distance: 102.8
click at [402, 260] on div "268 202507 A05 - Premedic 30717056295 ESPACIO CARPE DIEM SRL DS FACTURAS A: 1 -…" at bounding box center [432, 270] width 1112 height 20
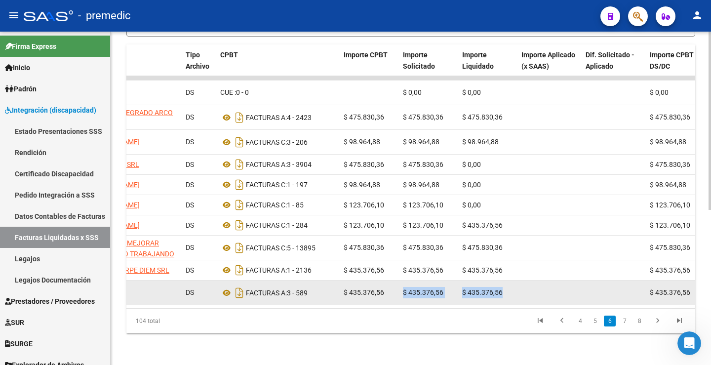
drag, startPoint x: 508, startPoint y: 284, endPoint x: 403, endPoint y: 284, distance: 105.2
click at [403, 284] on div "267 202507 A05 - Premedic 30676283370 CETRED SA DS FACTURAS A: 3 - 589 $ 435.37…" at bounding box center [432, 293] width 1112 height 25
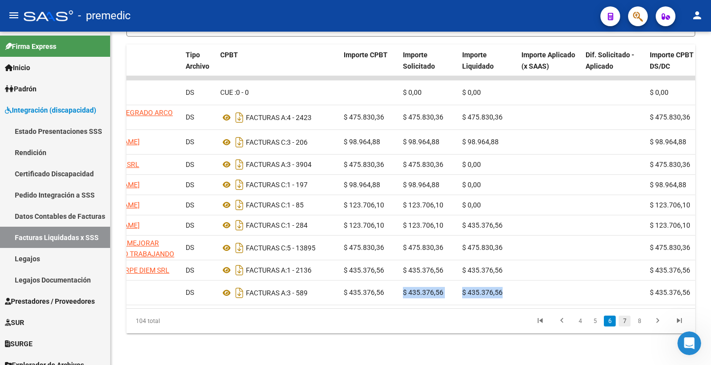
click at [623, 321] on link "7" at bounding box center [625, 321] width 12 height 11
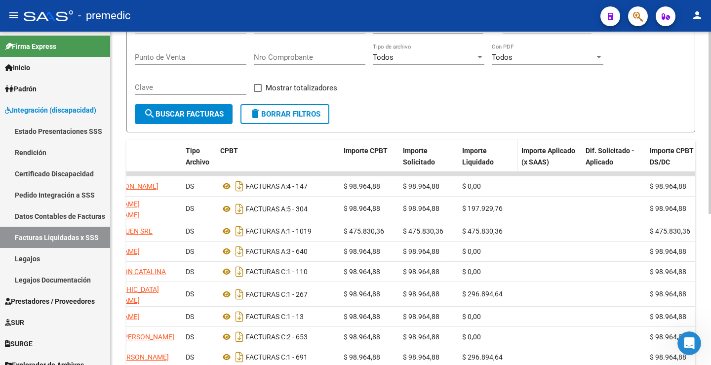
scroll to position [129, 0]
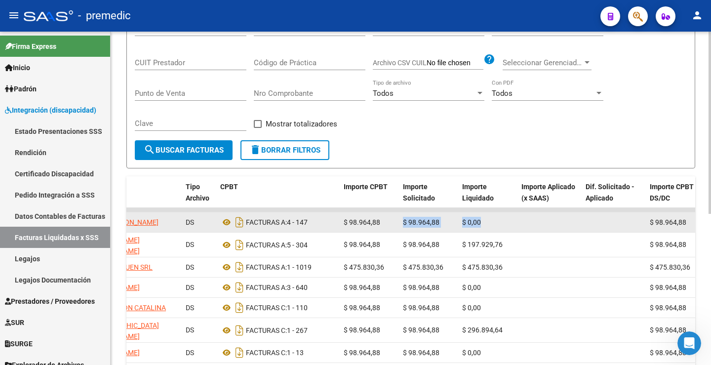
drag, startPoint x: 485, startPoint y: 222, endPoint x: 403, endPoint y: 223, distance: 82.0
click at [403, 223] on div "266 202507 A05 - Premedic 27384441942 DURE [PERSON_NAME] DS FACTURAS A: 4 - 147…" at bounding box center [432, 222] width 1112 height 20
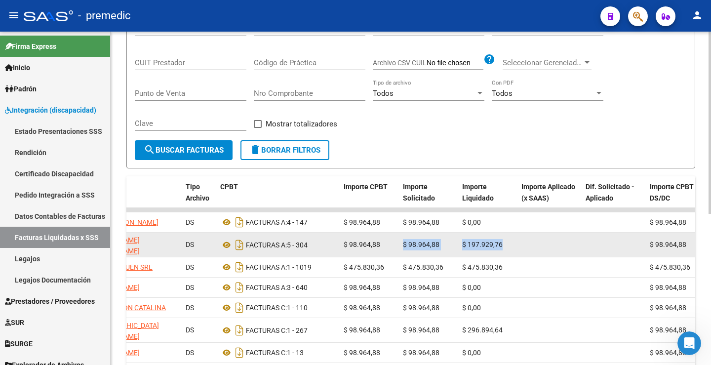
drag, startPoint x: 509, startPoint y: 247, endPoint x: 401, endPoint y: 243, distance: 108.8
click at [401, 243] on div "265 202507 A05 - Premedic 27361656631 [PERSON_NAME] [PERSON_NAME] DS FACTURAS A…" at bounding box center [432, 245] width 1112 height 25
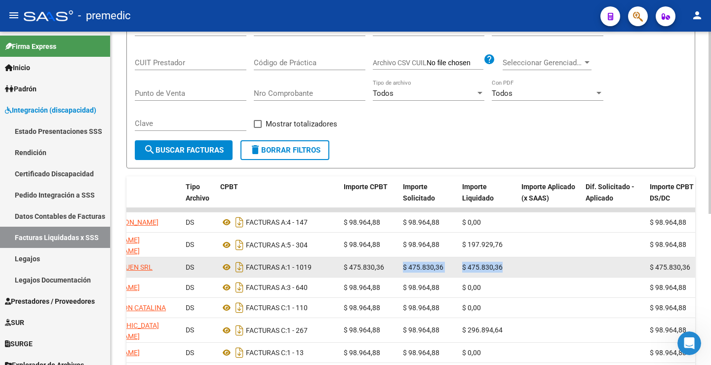
drag, startPoint x: 504, startPoint y: 261, endPoint x: 388, endPoint y: 264, distance: 116.1
click at [388, 264] on div "264 202507 A05 - Premedic 30715089145 EDUSALPEQUEN SRL DS FACTURAS A: 1 - 1019 …" at bounding box center [432, 267] width 1112 height 20
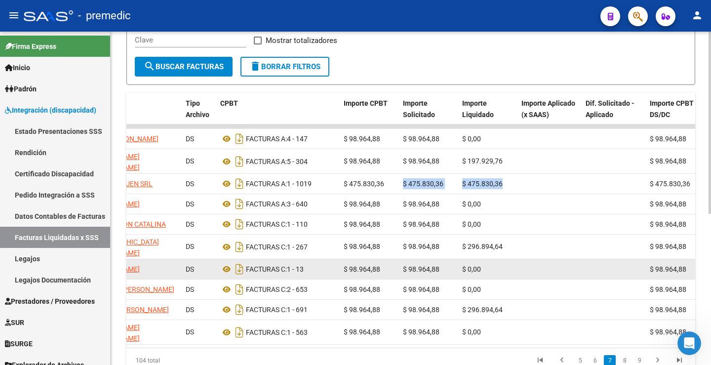
scroll to position [228, 0]
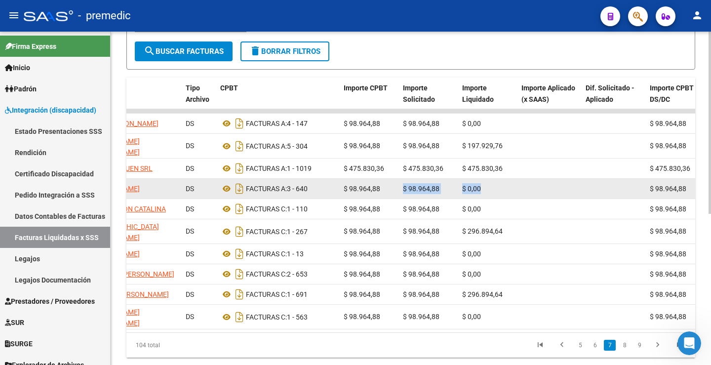
drag, startPoint x: 486, startPoint y: 186, endPoint x: 400, endPoint y: 188, distance: 85.5
click at [400, 188] on div "263 202507 A05 - Premedic 27328708308 [PERSON_NAME] DS FACTURAS A: 3 - 640 $ 98…" at bounding box center [432, 189] width 1112 height 20
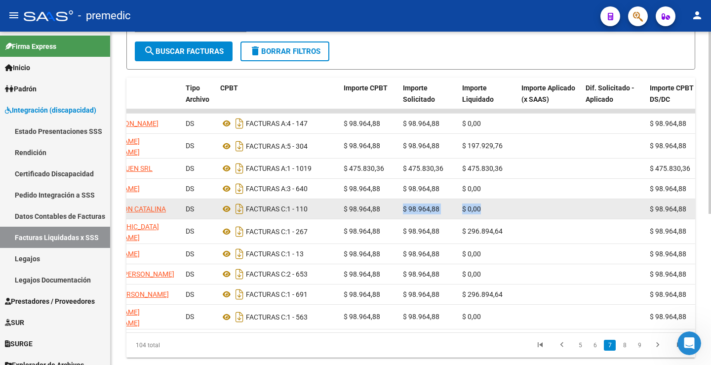
drag, startPoint x: 445, startPoint y: 213, endPoint x: 401, endPoint y: 215, distance: 43.5
click at [401, 215] on div "262 202507 A05 - Premedic 27442624270 [PERSON_NAME] DS FACTURAS C: 1 - 110 $ 98…" at bounding box center [432, 209] width 1112 height 20
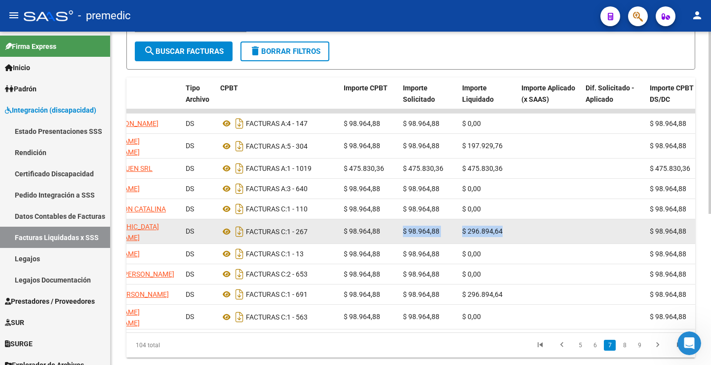
drag, startPoint x: 504, startPoint y: 237, endPoint x: 403, endPoint y: 244, distance: 101.5
click at [403, 244] on div "261 202507 A05 - Premedic 23393741104 [PERSON_NAME] [PERSON_NAME] DS FACTURAS C…" at bounding box center [432, 231] width 1112 height 25
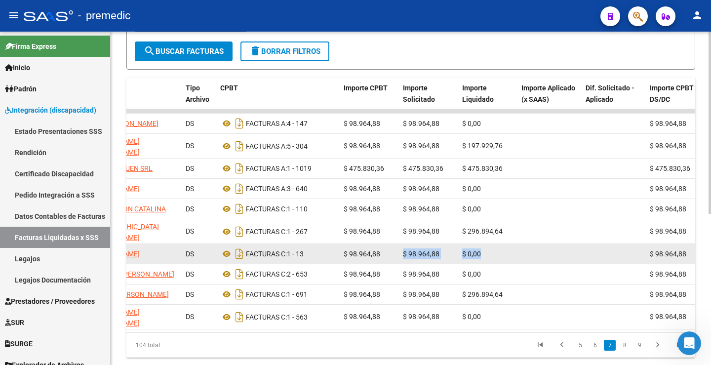
drag, startPoint x: 488, startPoint y: 256, endPoint x: 403, endPoint y: 260, distance: 85.1
click at [403, 260] on div "260 202507 A05 - Premedic 27259977326 [PERSON_NAME] DS FACTURAS C: 1 - 13 $ 98.…" at bounding box center [432, 254] width 1112 height 20
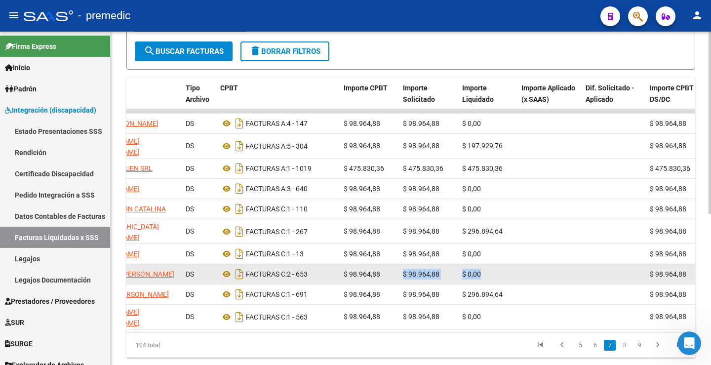
drag, startPoint x: 487, startPoint y: 286, endPoint x: 399, endPoint y: 286, distance: 87.9
click at [399, 285] on div "259 202507 A05 - Premedic 27215873469 DIMANCHI [PERSON_NAME] DS FACTURAS C: 2 -…" at bounding box center [432, 274] width 1112 height 20
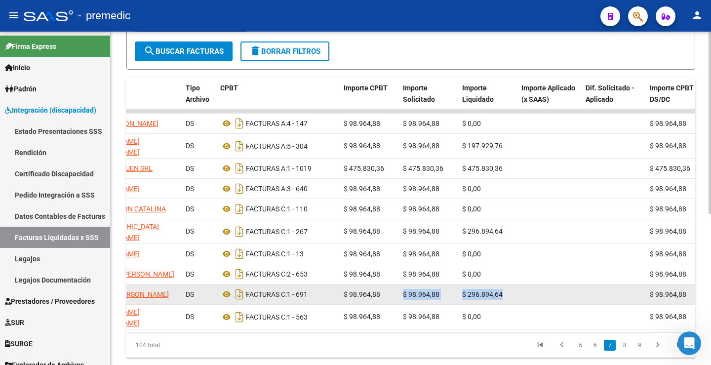
drag, startPoint x: 509, startPoint y: 306, endPoint x: 392, endPoint y: 312, distance: 117.2
click at [392, 305] on div "258 202507 A05 - Premedic 24319586349 [PERSON_NAME] DS FACTURAS C: 1 - 691 $ 98…" at bounding box center [432, 295] width 1112 height 20
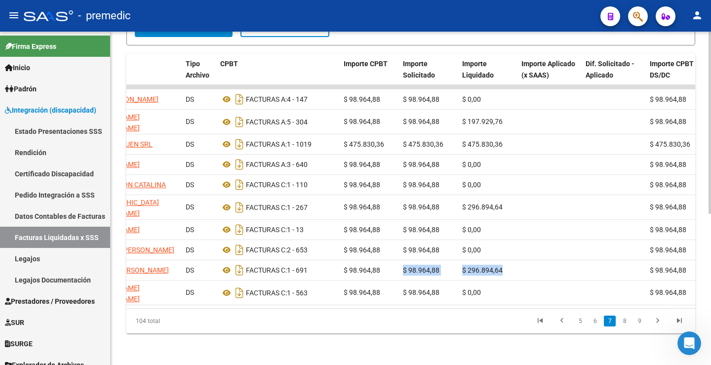
scroll to position [277, 0]
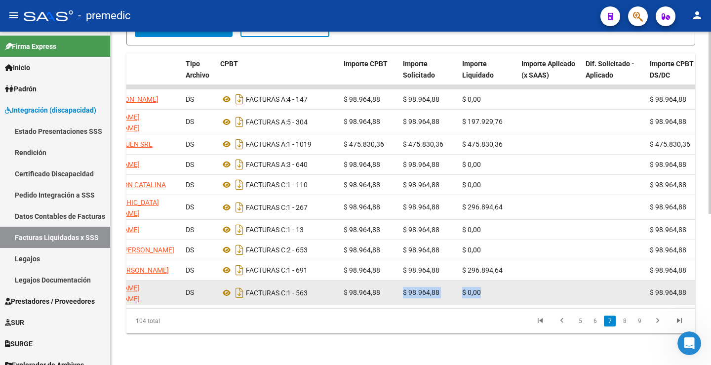
drag, startPoint x: 485, startPoint y: 282, endPoint x: 401, endPoint y: 285, distance: 84.0
click at [401, 285] on div "257 202507 A05 - Premedic 27182929234 [PERSON_NAME] [PERSON_NAME] DS FACTURAS C…" at bounding box center [432, 293] width 1112 height 25
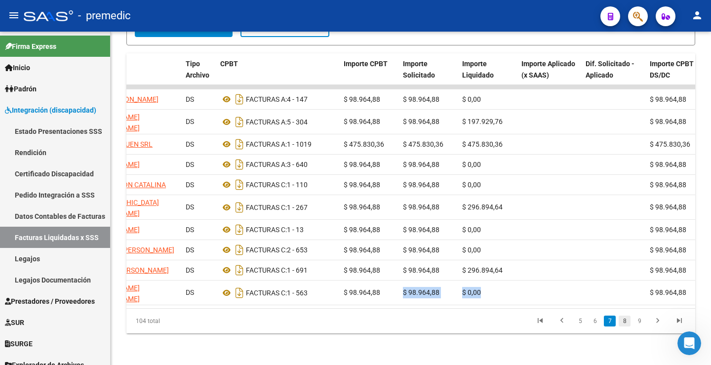
click at [624, 323] on link "8" at bounding box center [625, 321] width 12 height 11
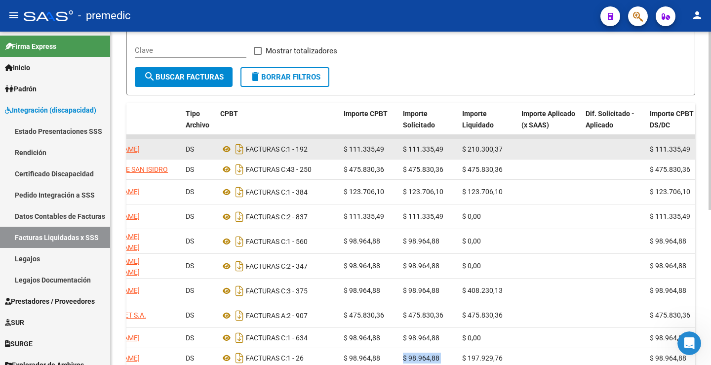
scroll to position [178, 0]
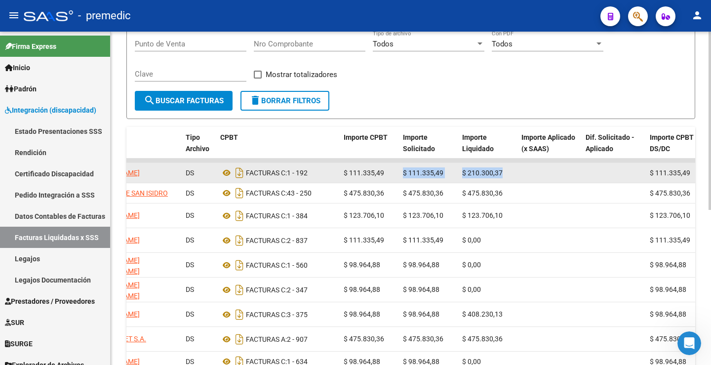
drag, startPoint x: 502, startPoint y: 175, endPoint x: 395, endPoint y: 175, distance: 107.7
click at [395, 175] on div "256 202507 A05 - Premedic 23424412104 [PERSON_NAME] DS FACTURAS C: 1 - 192 $ 11…" at bounding box center [432, 173] width 1112 height 20
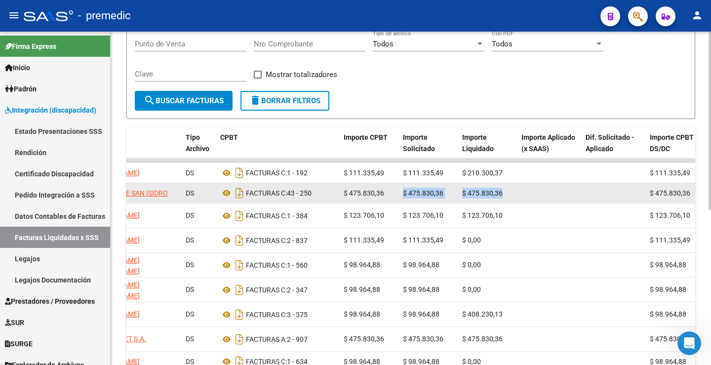
drag, startPoint x: 507, startPoint y: 199, endPoint x: 390, endPoint y: 209, distance: 118.0
click at [390, 204] on div "255 202507 A05 - Premedic 30609906738 OBISPADO DE SAN [PERSON_NAME] DS FACTURAS…" at bounding box center [432, 193] width 1112 height 20
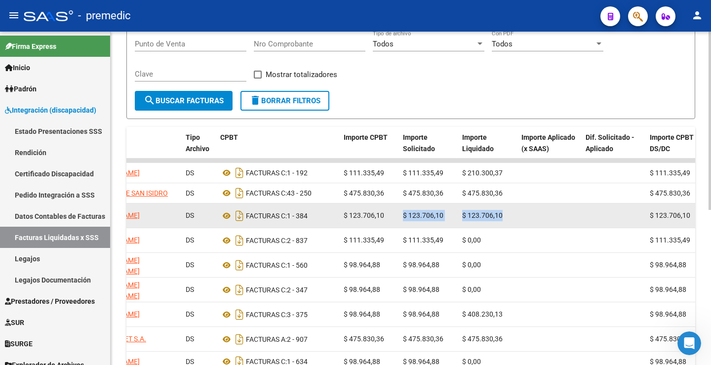
drag, startPoint x: 506, startPoint y: 223, endPoint x: 404, endPoint y: 235, distance: 102.9
click at [404, 228] on div "254 202507 A05 - Premedic 23393505044 [PERSON_NAME] DS FACTURAS C: 1 - 384 $ 12…" at bounding box center [432, 216] width 1112 height 25
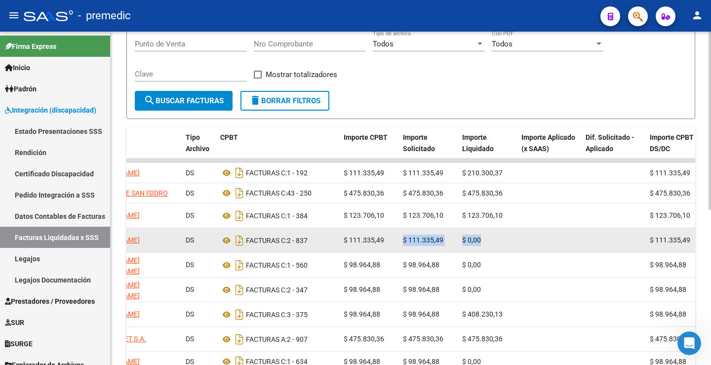
drag, startPoint x: 487, startPoint y: 249, endPoint x: 388, endPoint y: 251, distance: 98.8
click at [388, 251] on div "253 202507 A05 - Premedic 27944211158 [PERSON_NAME] DELICIA DS FACTURAS C: 2 - …" at bounding box center [432, 240] width 1112 height 25
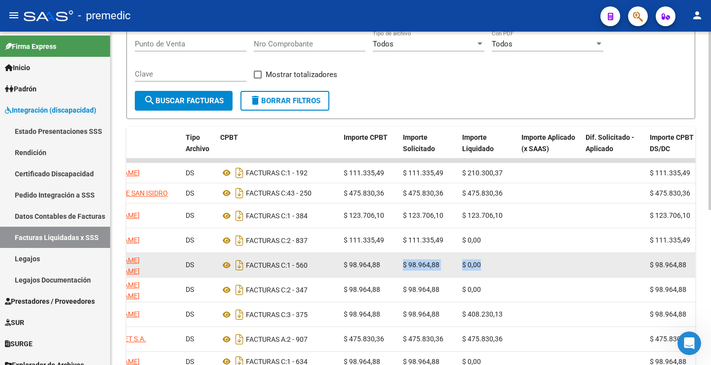
drag, startPoint x: 486, startPoint y: 271, endPoint x: 390, endPoint y: 273, distance: 95.4
click at [390, 273] on div "252 202507 A05 - Premedic 27361137758 [PERSON_NAME] [PERSON_NAME] DS FACTURAS C…" at bounding box center [432, 265] width 1112 height 25
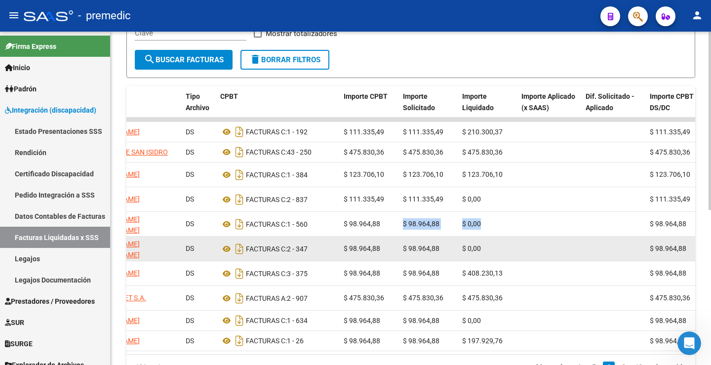
scroll to position [228, 0]
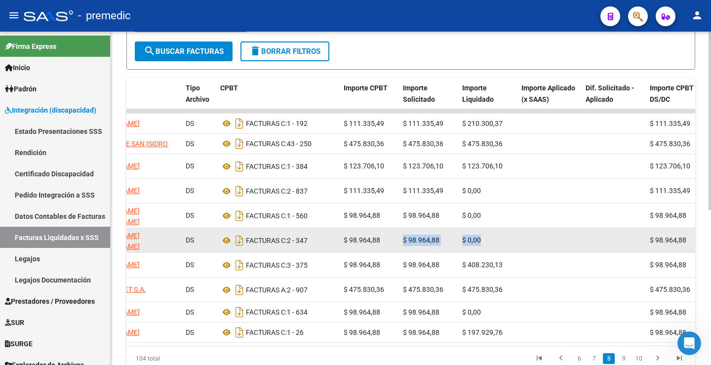
drag, startPoint x: 486, startPoint y: 247, endPoint x: 398, endPoint y: 255, distance: 87.8
click at [398, 253] on div "251 202507 A05 - Premedic 27335713376 [PERSON_NAME] [PERSON_NAME] DS FACTURAS C…" at bounding box center [432, 240] width 1112 height 25
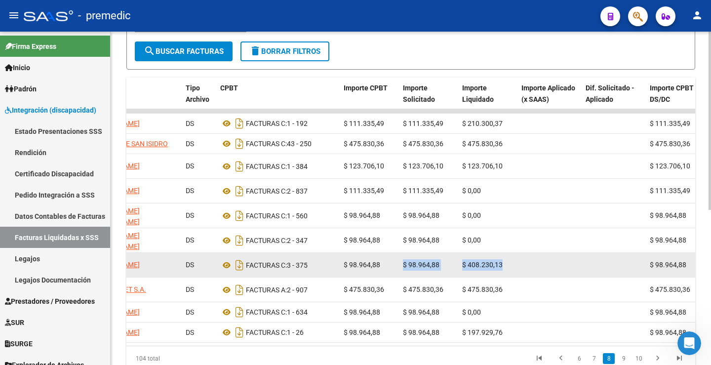
drag, startPoint x: 513, startPoint y: 268, endPoint x: 387, endPoint y: 273, distance: 125.6
click at [387, 273] on div "250 202507 A05 - Premedic 27287329313 [PERSON_NAME] DS FACTURAS C: 3 - 375 $ 98…" at bounding box center [432, 265] width 1112 height 25
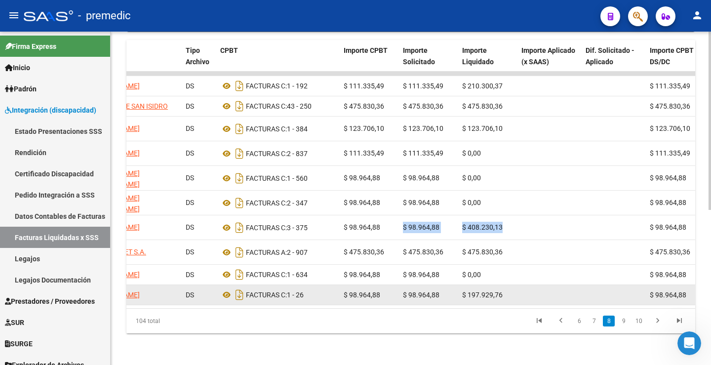
scroll to position [290, 0]
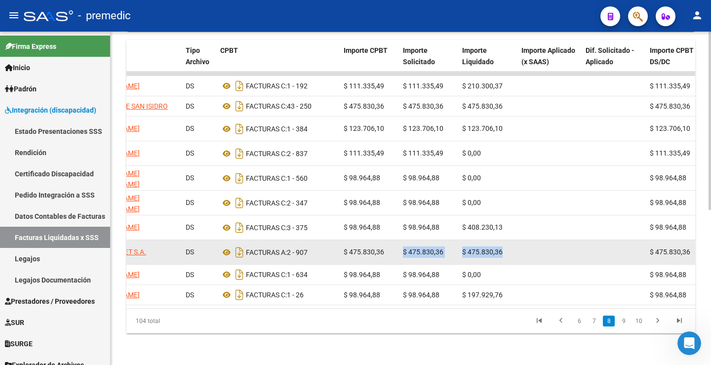
drag, startPoint x: 512, startPoint y: 238, endPoint x: 390, endPoint y: 238, distance: 122.0
click at [390, 240] on div "249 202507 A05 - Premedic 30715191470 INTEGRARCET S.A. DS FACTURAS A: 2 - 907 $…" at bounding box center [432, 252] width 1112 height 25
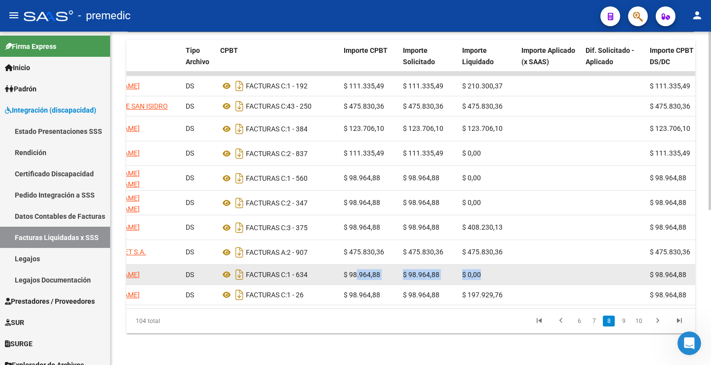
drag, startPoint x: 486, startPoint y: 262, endPoint x: 357, endPoint y: 261, distance: 128.9
click at [357, 265] on div "248 202507 A05 - Premedic 27360240954 [PERSON_NAME] DS FACTURAS C: 1 - 634 $ 98…" at bounding box center [432, 275] width 1112 height 20
click at [423, 265] on datatable-body-cell "$ 98.964,88" at bounding box center [428, 275] width 59 height 20
drag, startPoint x: 484, startPoint y: 255, endPoint x: 399, endPoint y: 267, distance: 86.3
click at [399, 267] on div "248 202507 A05 - Premedic 27360240954 [PERSON_NAME] DS FACTURAS C: 1 - 634 $ 98…" at bounding box center [432, 275] width 1112 height 20
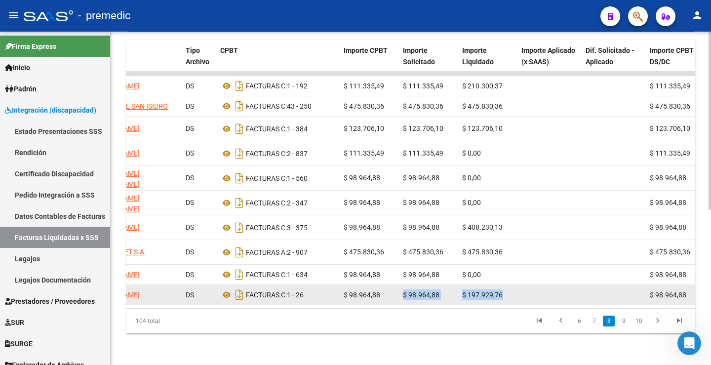
drag, startPoint x: 506, startPoint y: 288, endPoint x: 397, endPoint y: 288, distance: 109.2
click at [397, 288] on div "247 202507 A05 - Premedic 27453542659 [PERSON_NAME] DS FACTURAS C: 1 - 26 $ 98.…" at bounding box center [432, 295] width 1112 height 20
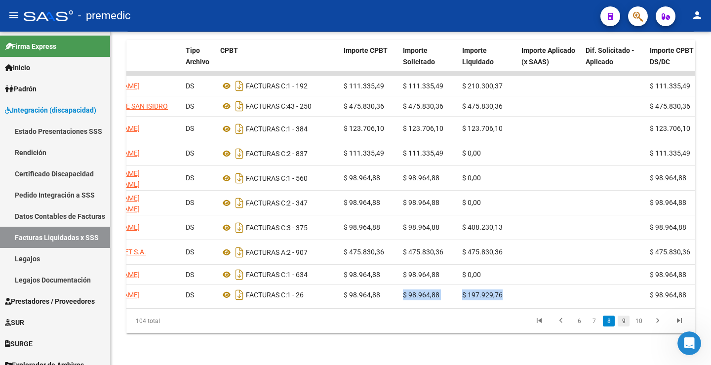
click at [628, 324] on link "9" at bounding box center [624, 321] width 12 height 11
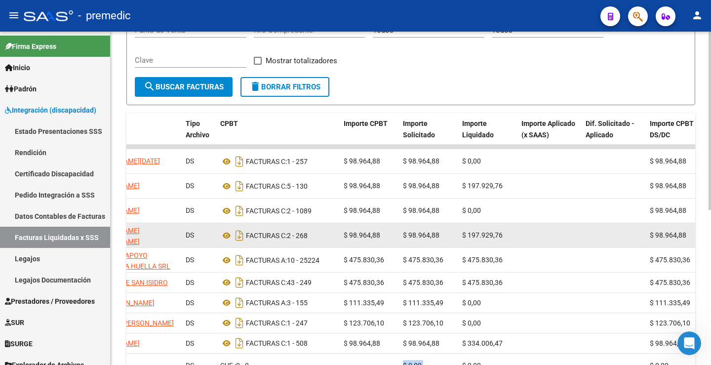
scroll to position [192, 0]
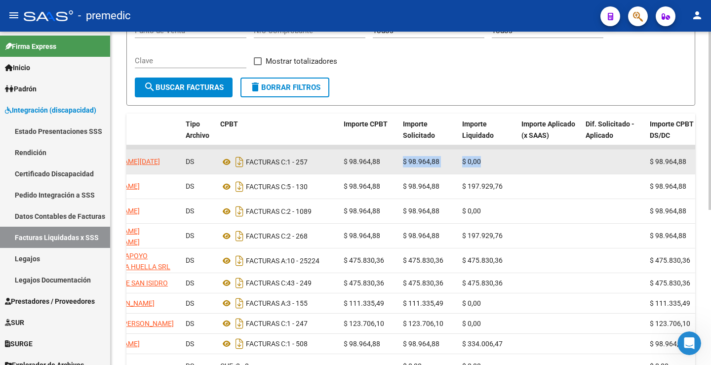
drag, startPoint x: 484, startPoint y: 165, endPoint x: 402, endPoint y: 162, distance: 81.6
click at [402, 162] on div "246 202507 A05 - Premedic 27388513069 [PERSON_NAME][DATE] DS FACTURAS C: 1 - 25…" at bounding box center [432, 162] width 1112 height 25
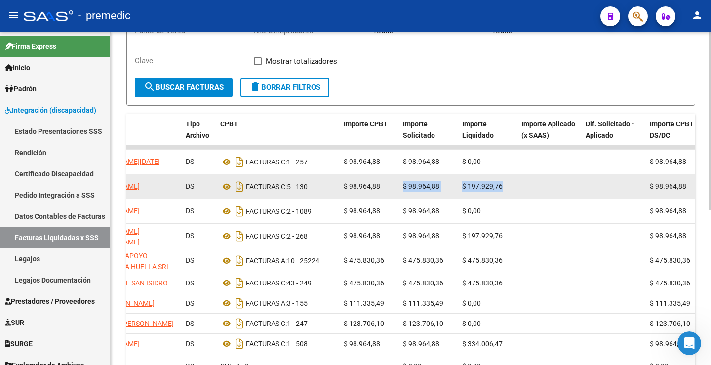
drag, startPoint x: 510, startPoint y: 182, endPoint x: 396, endPoint y: 182, distance: 113.6
click at [396, 182] on div "245 202507 A05 - Premedic 23380469154 [PERSON_NAME] DS FACTURAS C: 5 - 130 $ 98…" at bounding box center [432, 186] width 1112 height 25
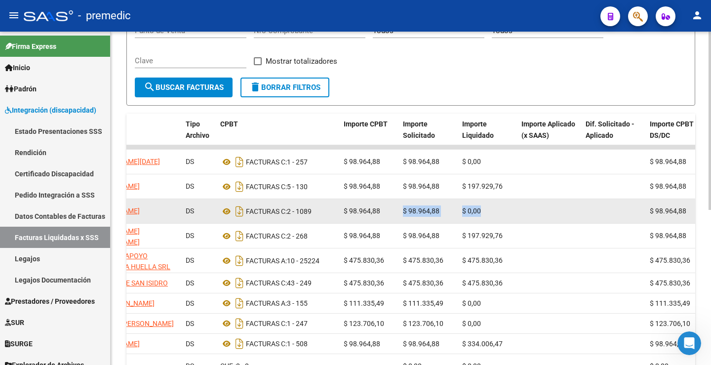
drag, startPoint x: 482, startPoint y: 215, endPoint x: 403, endPoint y: 215, distance: 79.0
click at [403, 215] on div "244 202507 A05 - Premedic 27395562679 [PERSON_NAME] DS FACTURAS C: 2 - 1089 $ 9…" at bounding box center [432, 211] width 1112 height 25
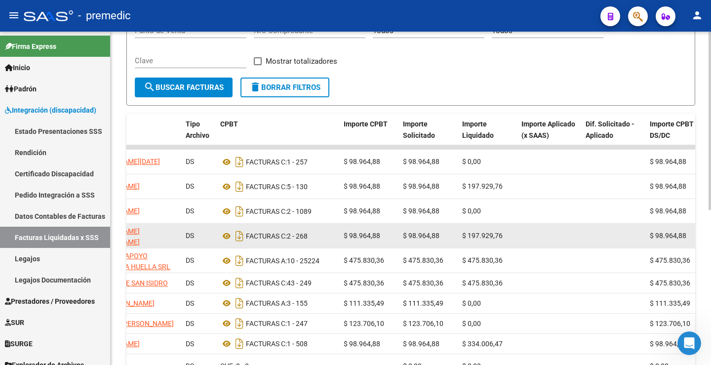
drag, startPoint x: 522, startPoint y: 233, endPoint x: 405, endPoint y: 239, distance: 117.2
click at [405, 239] on div "243 202507 A05 - Premedic 27385830837 [PERSON_NAME] [PERSON_NAME] DS FACTURAS C…" at bounding box center [432, 236] width 1112 height 25
drag, startPoint x: 402, startPoint y: 233, endPoint x: 520, endPoint y: 226, distance: 117.8
click at [520, 226] on div "243 202507 A05 - Premedic 27385830837 [PERSON_NAME] [PERSON_NAME] DS FACTURAS C…" at bounding box center [432, 236] width 1112 height 25
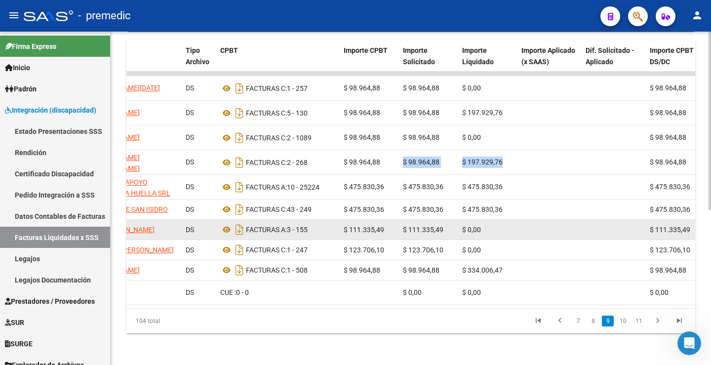
scroll to position [290, 0]
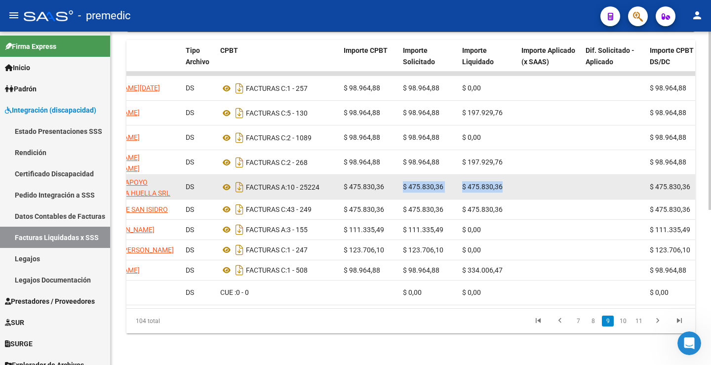
drag, startPoint x: 507, startPoint y: 162, endPoint x: 403, endPoint y: 158, distance: 103.8
click at [403, 175] on div "242 202507 A05 - Premedic 30716231107 CENTRO DE APOYO INTEGRAL LA HUELLA SRL DS…" at bounding box center [432, 187] width 1112 height 25
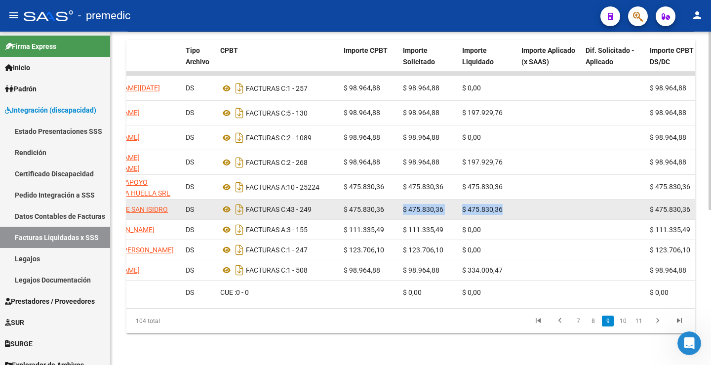
drag, startPoint x: 508, startPoint y: 190, endPoint x: 402, endPoint y: 185, distance: 105.8
click at [402, 200] on div "241 202507 A05 - Premedic 30609906738 OBISPADO DE SAN [PERSON_NAME] DS FACTURAS…" at bounding box center [432, 210] width 1112 height 20
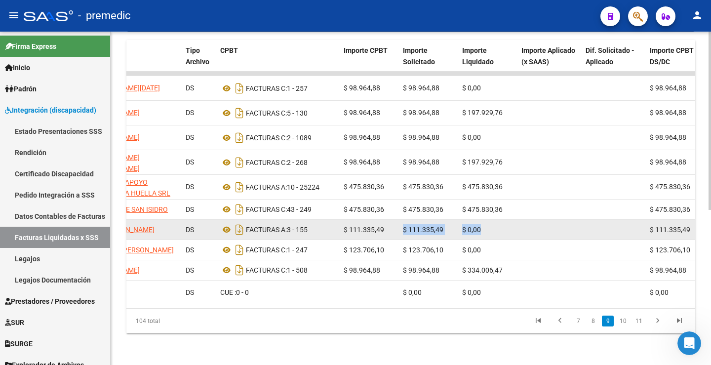
drag, startPoint x: 489, startPoint y: 209, endPoint x: 403, endPoint y: 208, distance: 86.0
click at [403, 220] on div "240 202507 A05 - Premedic 27315397842 SAN [PERSON_NAME] DS FACTURAS A: 3 - 155 …" at bounding box center [432, 230] width 1112 height 20
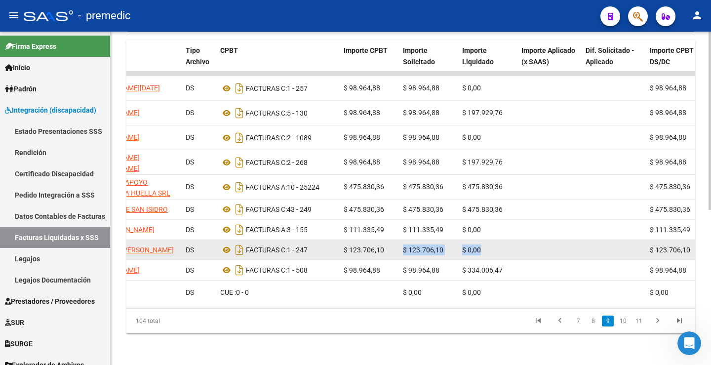
drag, startPoint x: 485, startPoint y: 235, endPoint x: 403, endPoint y: 231, distance: 82.6
click at [403, 240] on div "239 202507 A05 - Premedic 27402885292 BALLESTA [PERSON_NAME] DS FACTURAS C: 1 -…" at bounding box center [432, 250] width 1112 height 20
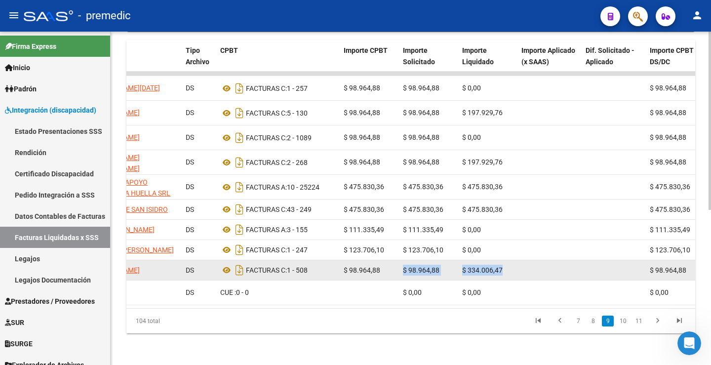
drag, startPoint x: 503, startPoint y: 259, endPoint x: 389, endPoint y: 260, distance: 114.6
click at [389, 260] on div "238 202507 A05 - Premedic 27262939125 [PERSON_NAME] DS FACTURAS C: 1 - 508 $ 98…" at bounding box center [432, 270] width 1112 height 20
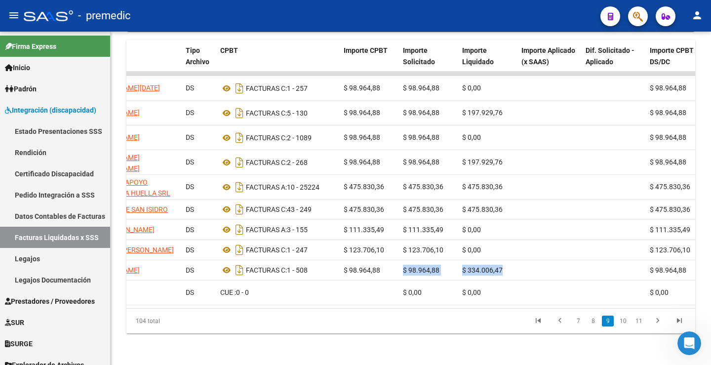
click at [325, 365] on html "menu - premedic person Firma Express Inicio Calendario SSS Instructivos Contact…" at bounding box center [355, 182] width 711 height 365
click at [625, 326] on link "10" at bounding box center [623, 321] width 13 height 11
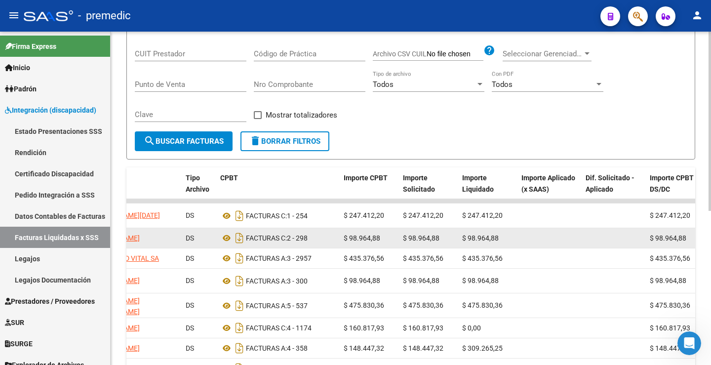
scroll to position [187, 0]
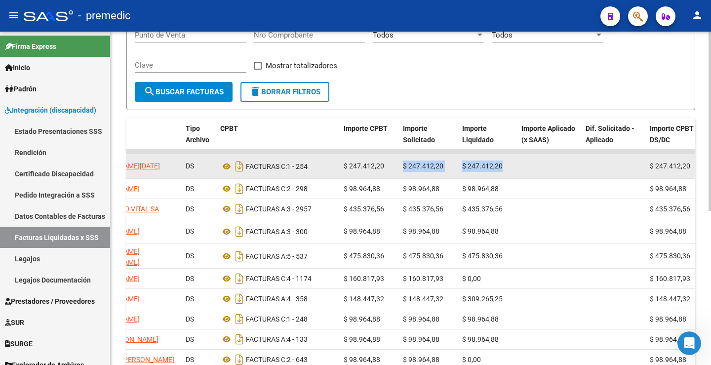
drag, startPoint x: 509, startPoint y: 164, endPoint x: 401, endPoint y: 165, distance: 108.7
click at [401, 165] on div "236 202507 A05 - Premedic 27388513069 [PERSON_NAME][DATE] DS FACTURAS C: 1 - 25…" at bounding box center [432, 166] width 1112 height 25
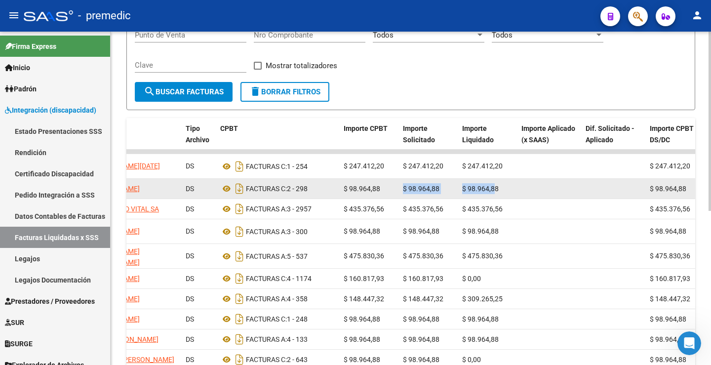
drag, startPoint x: 496, startPoint y: 190, endPoint x: 397, endPoint y: 191, distance: 99.3
click at [397, 191] on div "235 202507 A05 - Premedic 23371785744 [PERSON_NAME] DS FACTURAS C: 2 - 298 $ 98…" at bounding box center [432, 189] width 1112 height 20
click at [502, 199] on datatable-body-cell "$ 98.964,88" at bounding box center [487, 189] width 59 height 20
drag, startPoint x: 510, startPoint y: 190, endPoint x: 402, endPoint y: 192, distance: 108.7
click at [402, 192] on div "235 202507 A05 - Premedic 23371785744 [PERSON_NAME] DS FACTURAS C: 2 - 298 $ 98…" at bounding box center [432, 189] width 1112 height 20
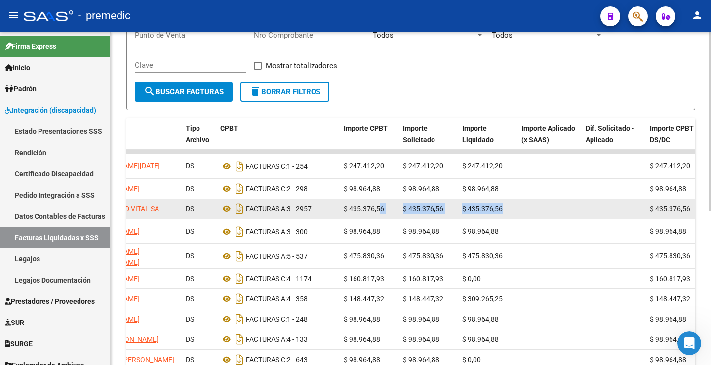
drag, startPoint x: 515, startPoint y: 215, endPoint x: 378, endPoint y: 210, distance: 136.5
click at [378, 210] on div "234 202507 A05 - Premedic 30715555081 LONGEVIDAD VITAL SA DS FACTURAS A: 3 - 29…" at bounding box center [432, 209] width 1112 height 20
click at [454, 210] on div "$ 435.376,56" at bounding box center [428, 209] width 51 height 11
drag, startPoint x: 500, startPoint y: 217, endPoint x: 404, endPoint y: 215, distance: 96.3
click at [404, 215] on div "234 202507 A05 - Premedic 30715555081 LONGEVIDAD VITAL SA DS FACTURAS A: 3 - 29…" at bounding box center [432, 209] width 1112 height 20
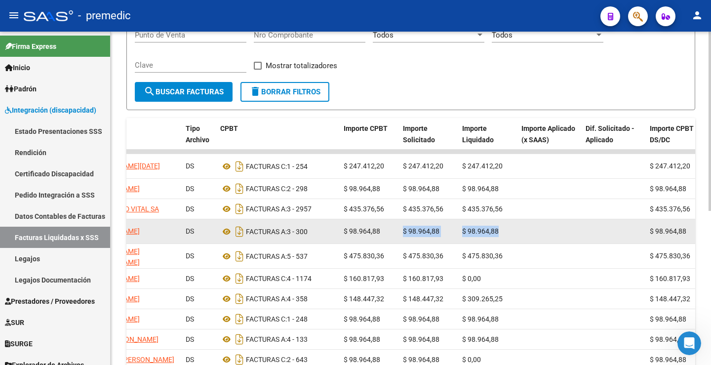
drag, startPoint x: 493, startPoint y: 239, endPoint x: 391, endPoint y: 236, distance: 101.8
click at [391, 236] on div "233 202507 A05 - Premedic 27317223116 [PERSON_NAME] DS FACTURAS A: 3 - 300 $ 98…" at bounding box center [432, 231] width 1112 height 25
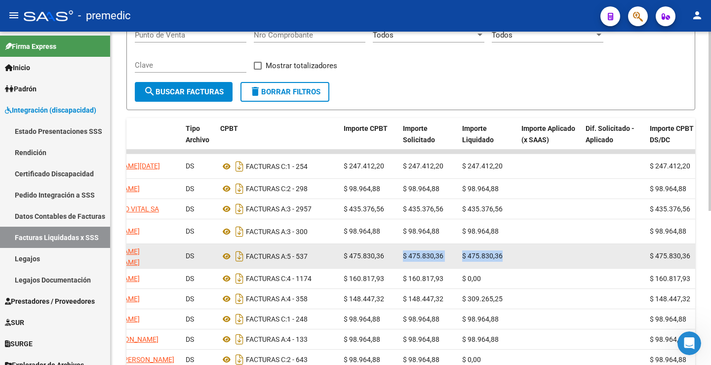
drag, startPoint x: 512, startPoint y: 266, endPoint x: 402, endPoint y: 260, distance: 109.9
click at [402, 260] on div "232 202507 A05 - Premedic 20340438958 [PERSON_NAME] [PERSON_NAME] DS FACTURAS A…" at bounding box center [432, 256] width 1112 height 25
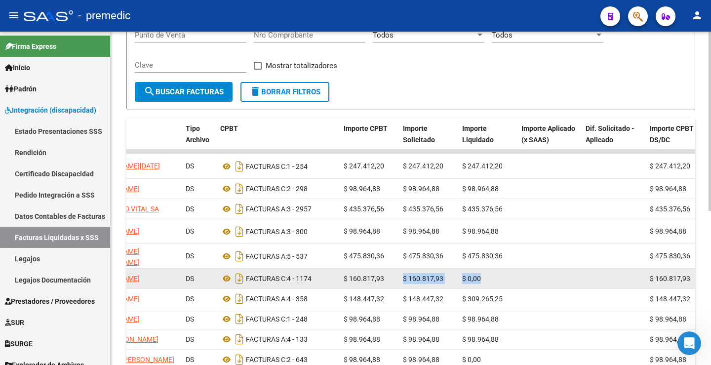
drag, startPoint x: 489, startPoint y: 289, endPoint x: 387, endPoint y: 285, distance: 101.9
click at [387, 285] on div "231 202507 A05 - Premedic 27385218686 [PERSON_NAME] DS FACTURAS C: 4 - 1174 $ 1…" at bounding box center [432, 279] width 1112 height 20
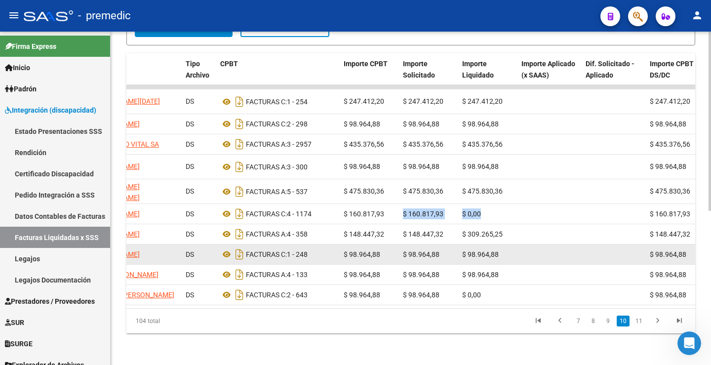
scroll to position [286, 0]
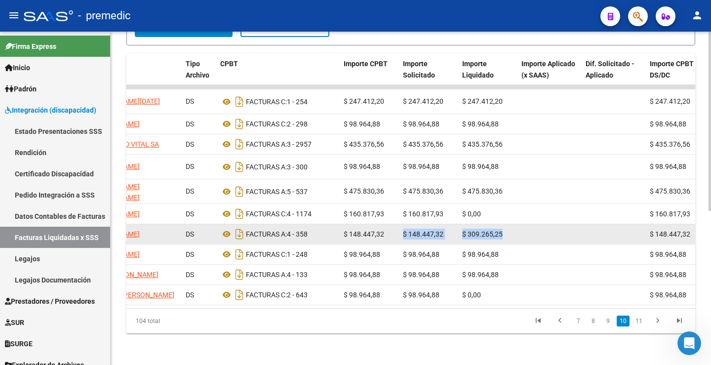
drag, startPoint x: 507, startPoint y: 213, endPoint x: 404, endPoint y: 217, distance: 103.3
click at [404, 224] on div "230 202507 A05 - Premedic 27243082027 [PERSON_NAME] DS FACTURAS A: 4 - 358 $ 14…" at bounding box center [432, 234] width 1112 height 20
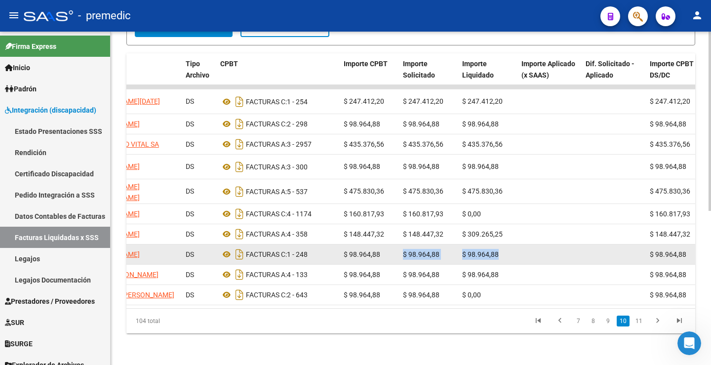
drag, startPoint x: 507, startPoint y: 236, endPoint x: 403, endPoint y: 238, distance: 104.7
click at [403, 245] on div "229 202507 A05 - Premedic 27424231148 [PERSON_NAME] DS FACTURAS C: 1 - 248 $ 98…" at bounding box center [432, 255] width 1112 height 20
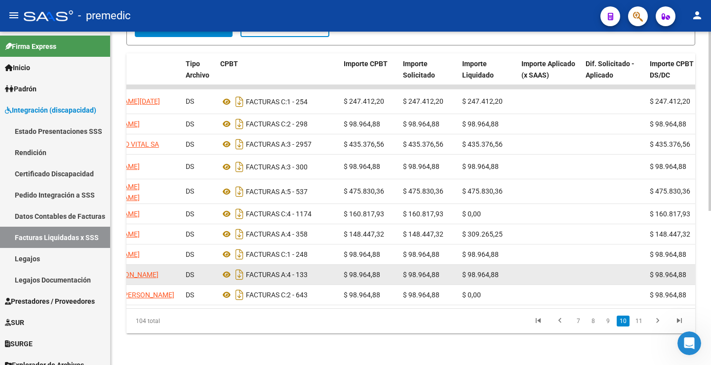
drag, startPoint x: 519, startPoint y: 263, endPoint x: 404, endPoint y: 259, distance: 115.2
click at [404, 265] on div "228 202507 A05 - Premedic 27384441942 DURE [PERSON_NAME] DS FACTURAS A: 4 - 133…" at bounding box center [432, 275] width 1112 height 20
drag, startPoint x: 502, startPoint y: 264, endPoint x: 402, endPoint y: 258, distance: 99.9
click at [402, 265] on div "228 202507 A05 - Premedic 27384441942 DURE [PERSON_NAME] DS FACTURAS A: 4 - 133…" at bounding box center [432, 275] width 1112 height 20
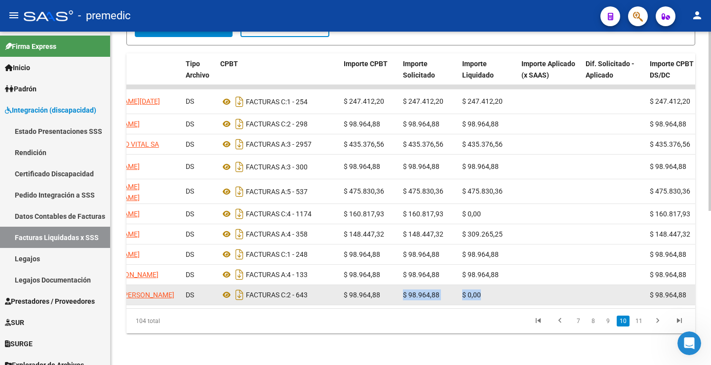
drag, startPoint x: 480, startPoint y: 286, endPoint x: 384, endPoint y: 285, distance: 95.9
click at [384, 285] on div "227 202507 A05 - Premedic 27215873469 [PERSON_NAME] DS FACTURAS C: 2 - 643 $ 98…" at bounding box center [432, 295] width 1112 height 20
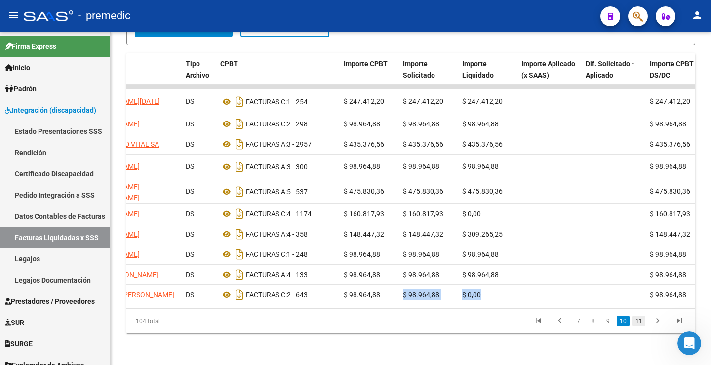
click at [640, 319] on link "11" at bounding box center [639, 321] width 13 height 11
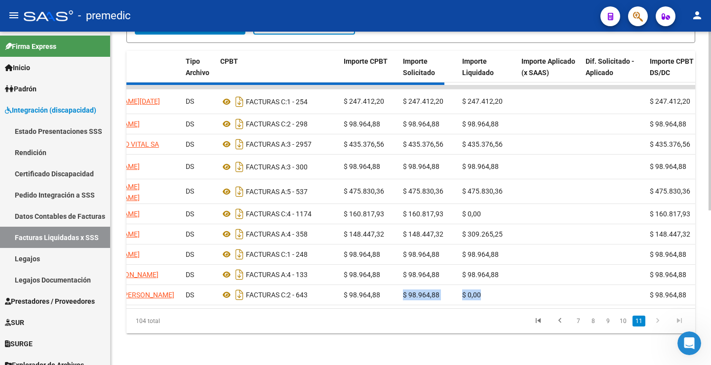
scroll to position [142, 0]
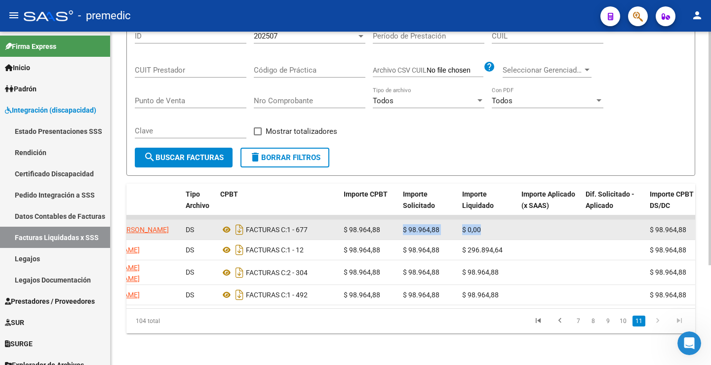
drag, startPoint x: 483, startPoint y: 208, endPoint x: 399, endPoint y: 211, distance: 84.0
click at [399, 220] on div "226 202507 A05 - Premedic 24319586349 [PERSON_NAME] DS FACTURAS C: 1 - 677 $ 98…" at bounding box center [432, 230] width 1112 height 20
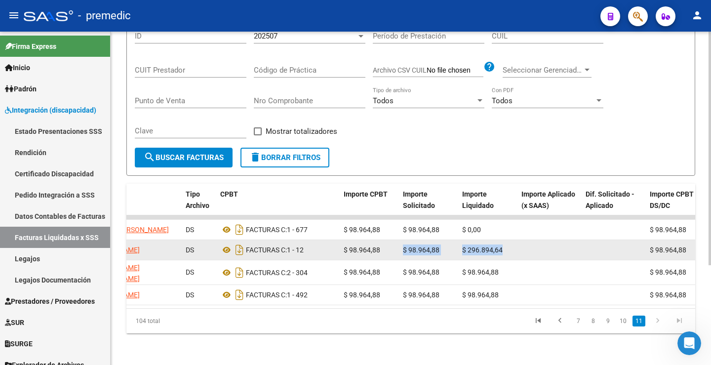
drag, startPoint x: 512, startPoint y: 234, endPoint x: 404, endPoint y: 241, distance: 108.4
click at [404, 241] on div "225 202507 A05 - Premedic 27259977326 [PERSON_NAME] DS FACTURAS C: 1 - 12 $ 98.…" at bounding box center [432, 250] width 1112 height 20
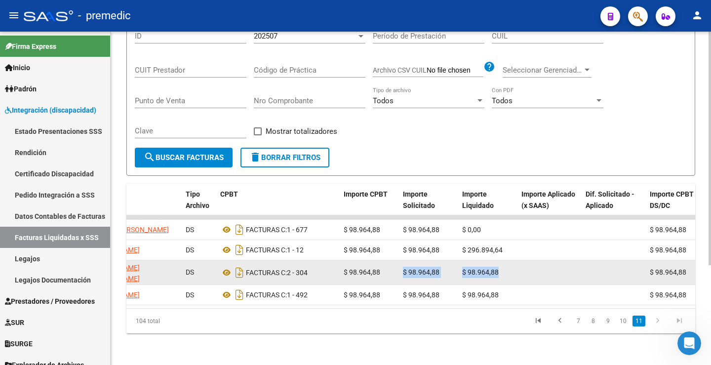
drag, startPoint x: 474, startPoint y: 261, endPoint x: 401, endPoint y: 258, distance: 73.7
click at [401, 260] on div "224 202507 A05 - Premedic 27335713376 [PERSON_NAME] [PERSON_NAME] DS FACTURAS C…" at bounding box center [432, 272] width 1112 height 25
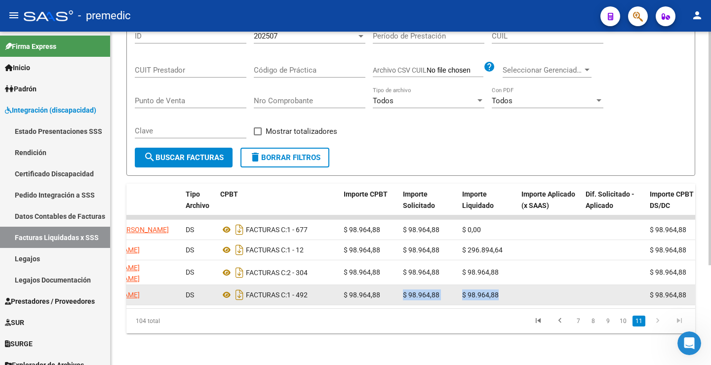
drag, startPoint x: 503, startPoint y: 286, endPoint x: 390, endPoint y: 283, distance: 113.2
click at [390, 285] on div "223 202507 A05 - Premedic 27262939125 [PERSON_NAME] DS FACTURAS C: 1 - 492 $ 98…" at bounding box center [432, 295] width 1112 height 20
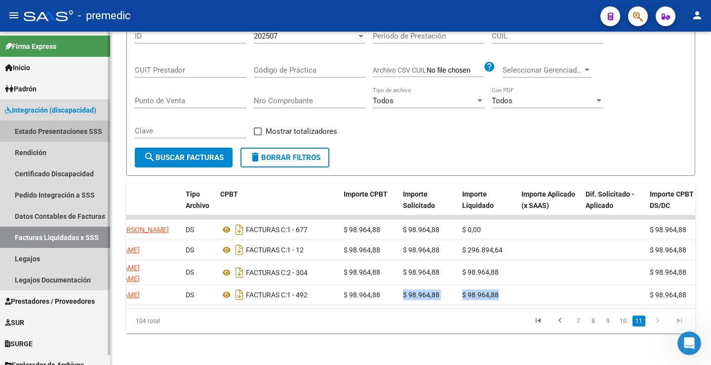
click at [67, 129] on link "Estado Presentaciones SSS" at bounding box center [55, 131] width 110 height 21
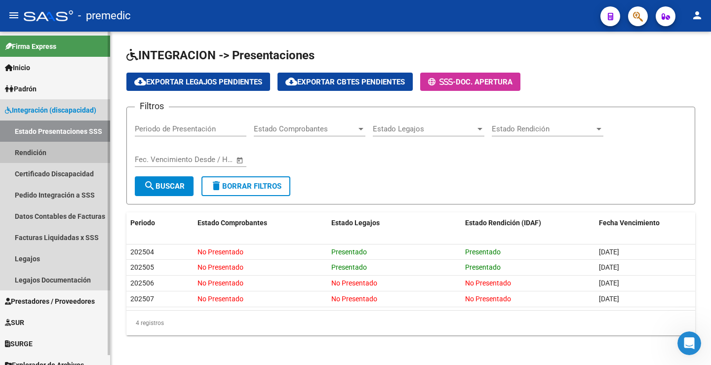
click at [40, 154] on link "Rendición" at bounding box center [55, 152] width 110 height 21
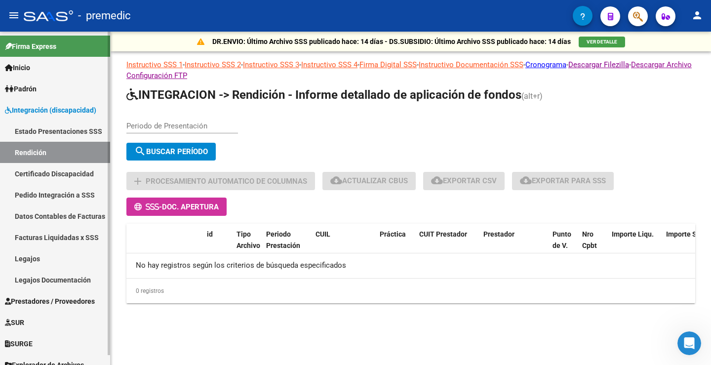
click at [69, 127] on link "Estado Presentaciones SSS" at bounding box center [55, 131] width 110 height 21
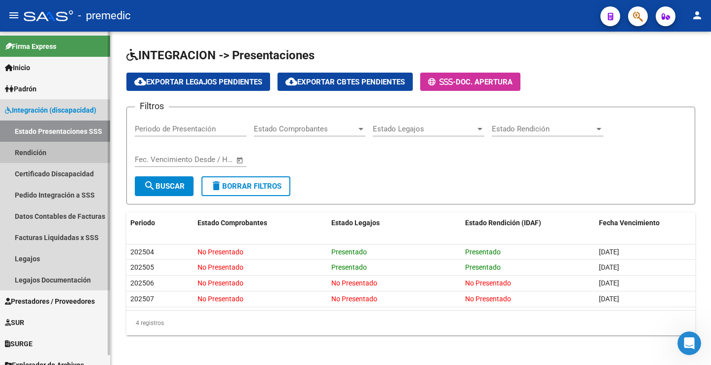
click at [38, 162] on link "Rendición" at bounding box center [55, 152] width 110 height 21
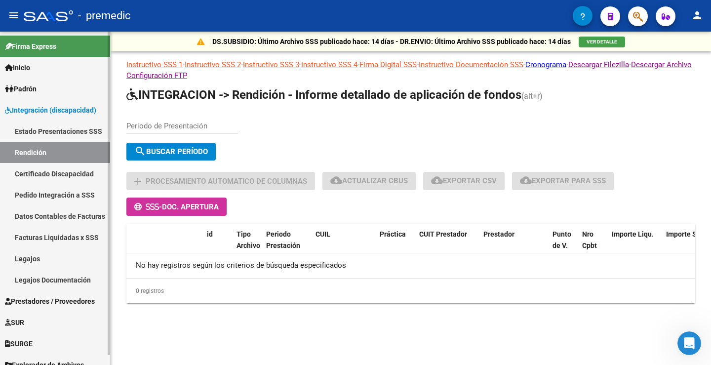
click at [91, 128] on link "Estado Presentaciones SSS" at bounding box center [55, 131] width 110 height 21
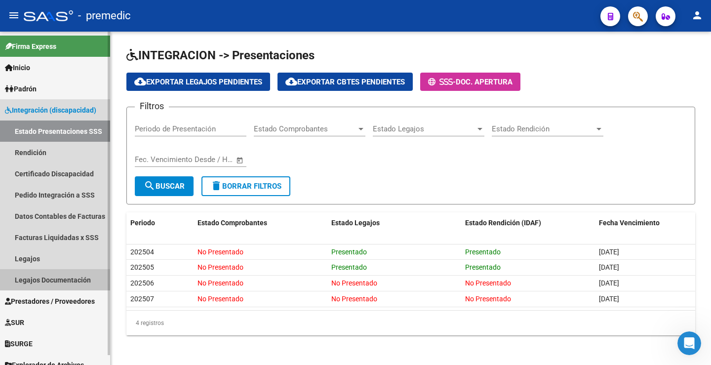
click at [60, 282] on link "Legajos Documentación" at bounding box center [55, 279] width 110 height 21
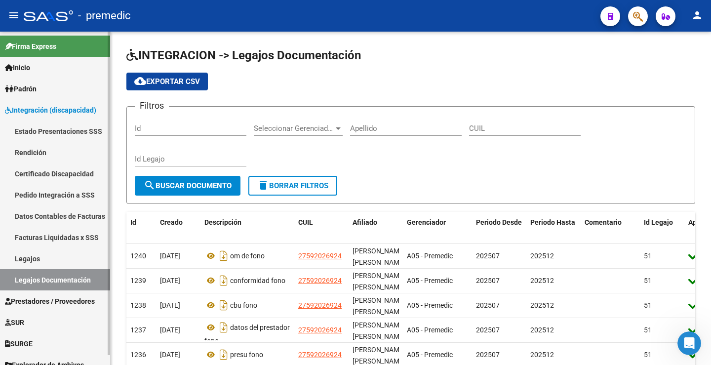
click at [72, 241] on link "Facturas Liquidadas x SSS" at bounding box center [55, 237] width 110 height 21
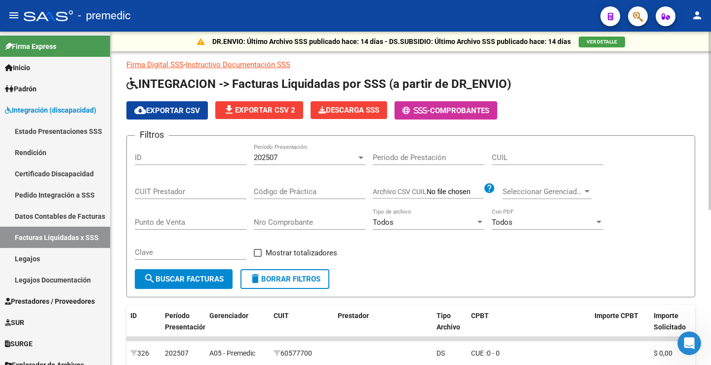
click at [231, 116] on button "file_download Exportar CSV 2" at bounding box center [259, 110] width 88 height 18
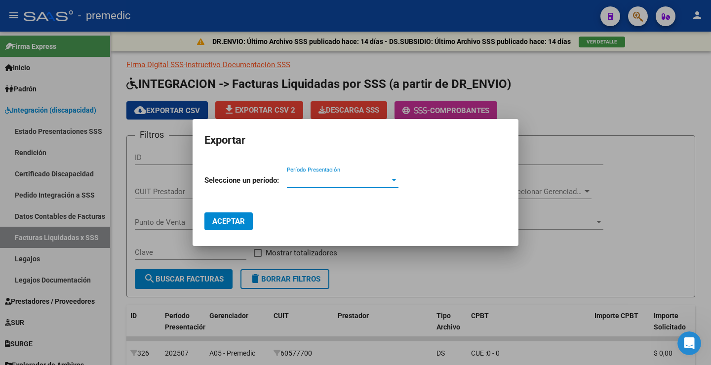
click at [350, 180] on span "Período Presentación" at bounding box center [338, 180] width 103 height 9
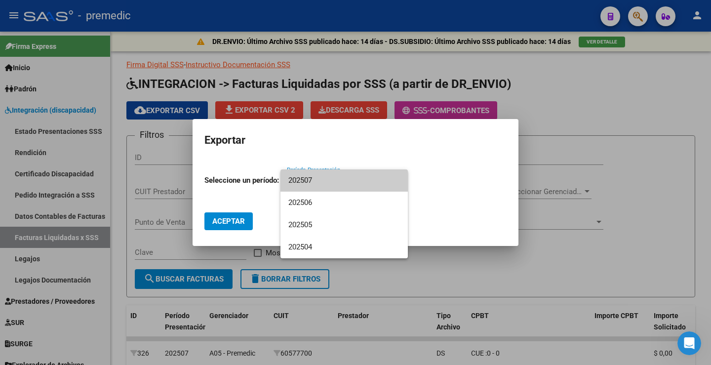
click at [600, 226] on div at bounding box center [355, 182] width 711 height 365
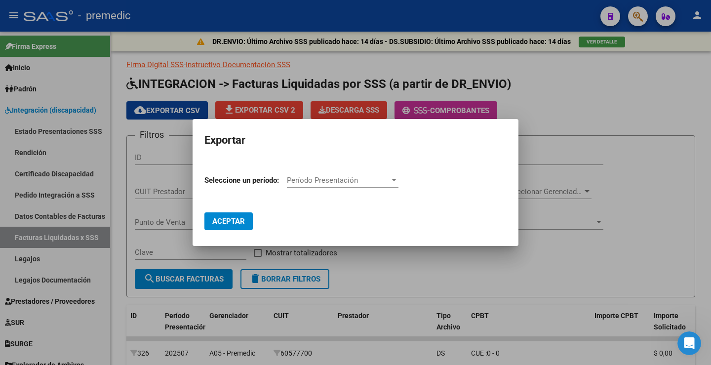
click at [609, 119] on div at bounding box center [355, 182] width 711 height 365
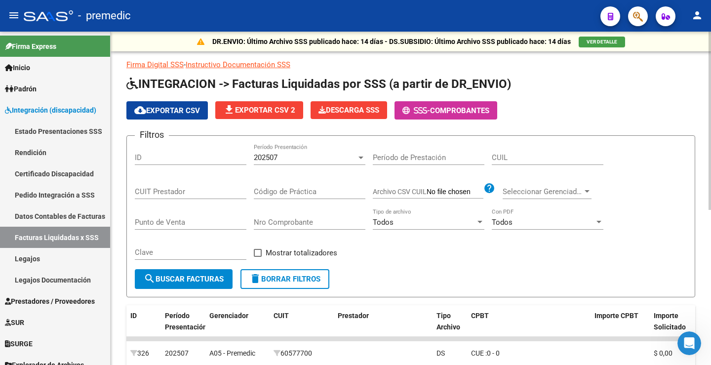
click at [536, 95] on app-list-header "INTEGRACION -> Facturas Liquidadas por SSS (a partir de DR_ENVIO) cloud_downloa…" at bounding box center [410, 186] width 569 height 221
click at [469, 112] on span "Comprobantes" at bounding box center [459, 110] width 59 height 9
click at [685, 76] on div "Firma Digital SSS - Instructivo Documentación SSS INTEGRACION -> Facturas Liqui…" at bounding box center [410, 337] width 569 height 557
click at [616, 83] on h1 "INTEGRACION -> Facturas Liquidadas por SSS (a partir de DR_ENVIO)" at bounding box center [410, 84] width 569 height 17
click at [41, 128] on link "Estado Presentaciones SSS" at bounding box center [55, 131] width 110 height 21
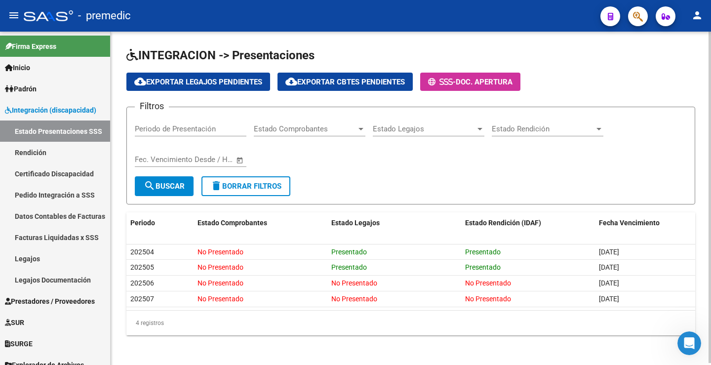
scroll to position [2, 0]
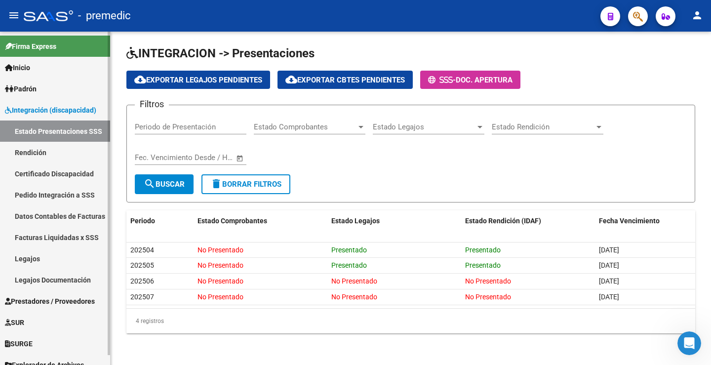
click at [70, 239] on link "Facturas Liquidadas x SSS" at bounding box center [55, 237] width 110 height 21
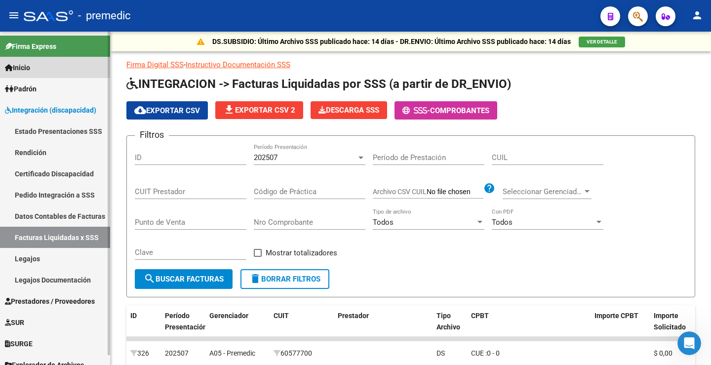
click at [48, 70] on link "Inicio" at bounding box center [55, 67] width 110 height 21
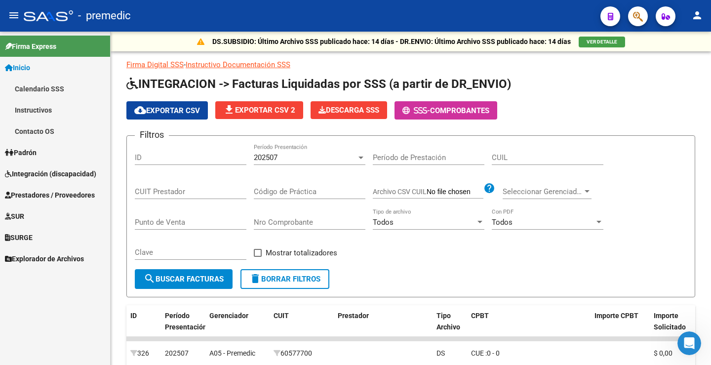
click at [75, 152] on link "Padrón" at bounding box center [55, 152] width 110 height 21
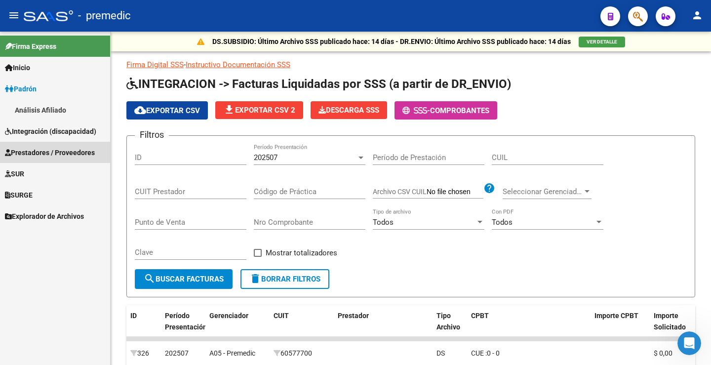
click at [76, 158] on link "Prestadores / Proveedores" at bounding box center [55, 152] width 110 height 21
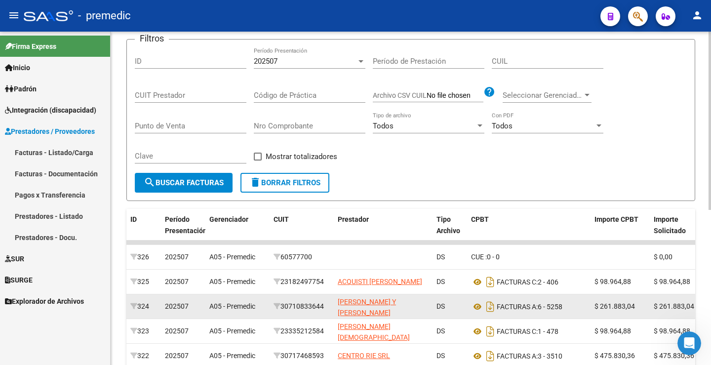
scroll to position [99, 0]
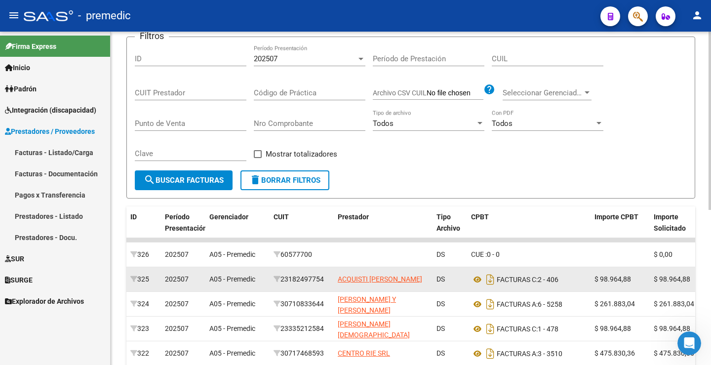
drag, startPoint x: 634, startPoint y: 290, endPoint x: 631, endPoint y: 276, distance: 15.2
click at [633, 283] on datatable-body-cell "$ 98.964,88" at bounding box center [620, 279] width 59 height 24
click at [632, 279] on div "$ 98.964,88" at bounding box center [620, 279] width 51 height 11
drag, startPoint x: 633, startPoint y: 283, endPoint x: 598, endPoint y: 279, distance: 35.2
click at [598, 279] on div "$ 98.964,88" at bounding box center [620, 279] width 51 height 11
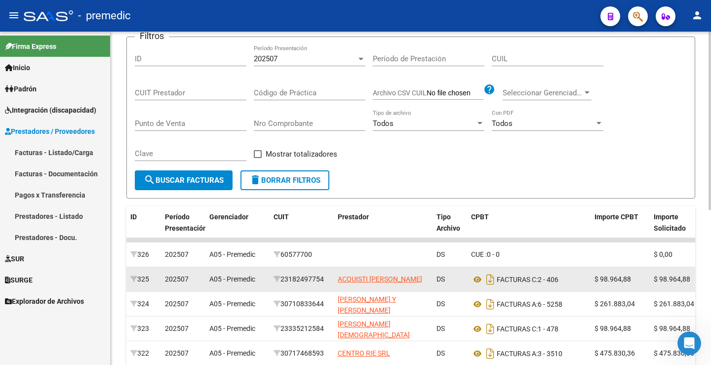
click at [601, 279] on span "$ 98.964,88" at bounding box center [613, 279] width 37 height 8
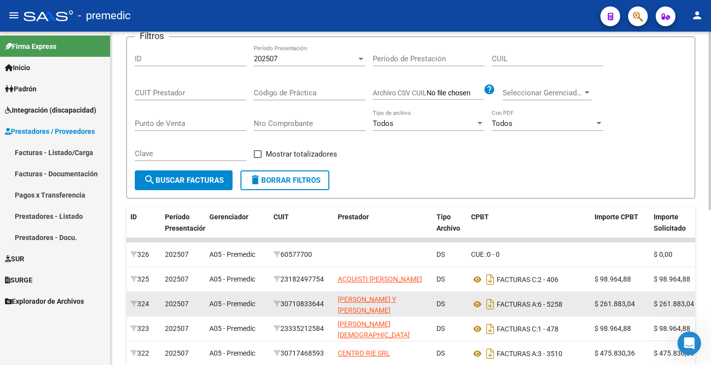
drag, startPoint x: 633, startPoint y: 306, endPoint x: 600, endPoint y: 306, distance: 33.1
click at [600, 306] on span "$ 261.883,04" at bounding box center [615, 304] width 41 height 8
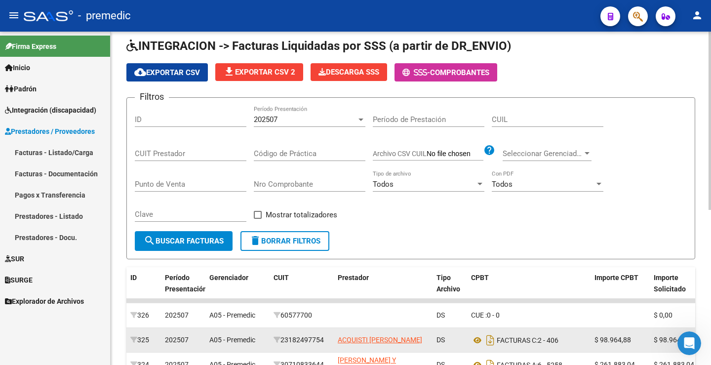
scroll to position [148, 0]
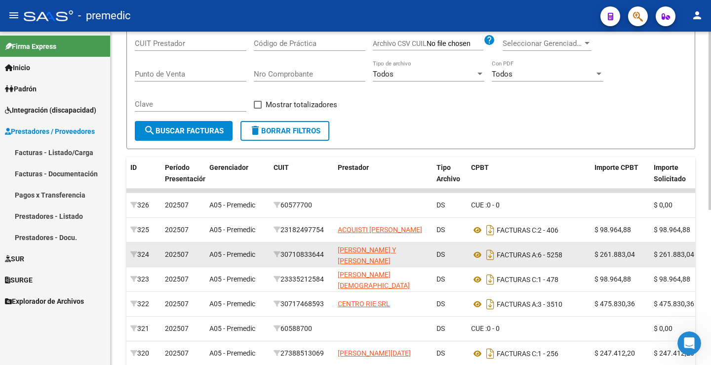
click at [646, 256] on div "$ 261.883,04" at bounding box center [620, 254] width 51 height 11
drag, startPoint x: 637, startPoint y: 253, endPoint x: 601, endPoint y: 253, distance: 36.1
click at [601, 253] on div "$ 261.883,04" at bounding box center [620, 254] width 51 height 11
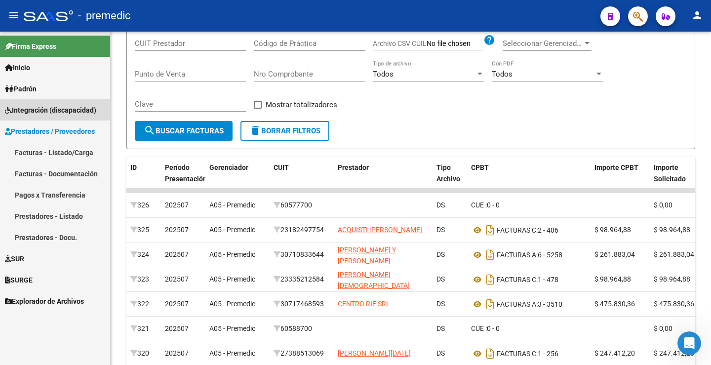
click at [58, 111] on span "Integración (discapacidad)" at bounding box center [50, 110] width 91 height 11
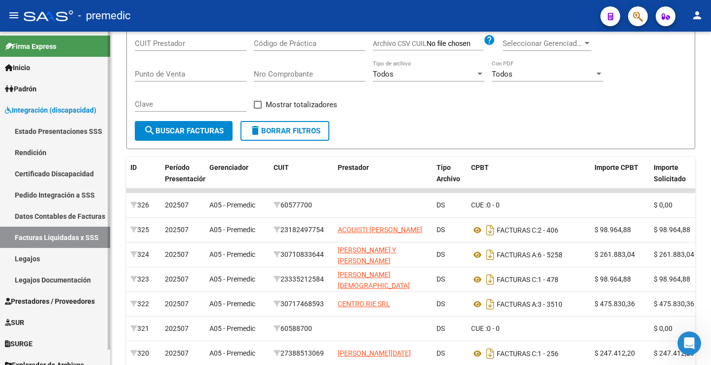
click at [66, 127] on link "Estado Presentaciones SSS" at bounding box center [55, 131] width 110 height 21
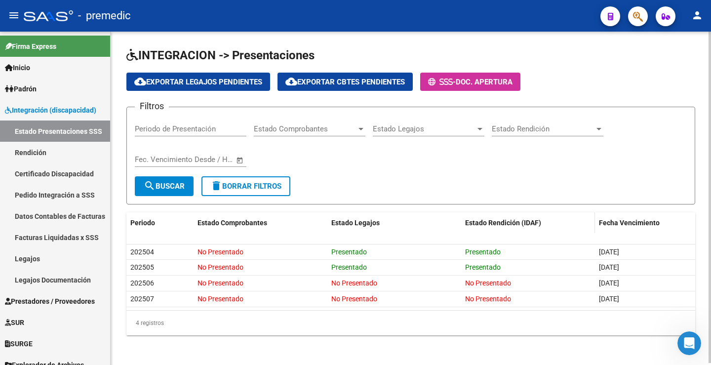
scroll to position [2, 0]
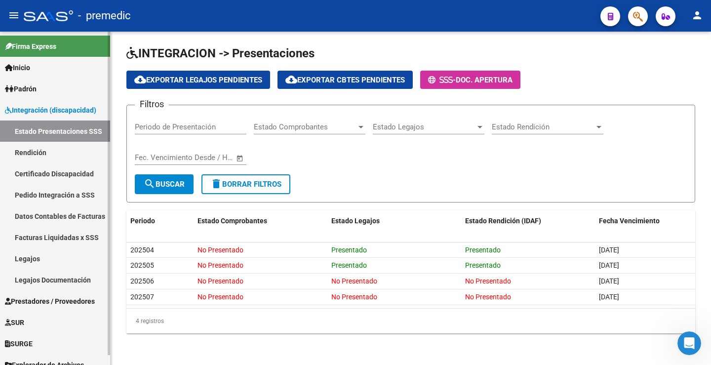
click at [40, 151] on link "Rendición" at bounding box center [55, 152] width 110 height 21
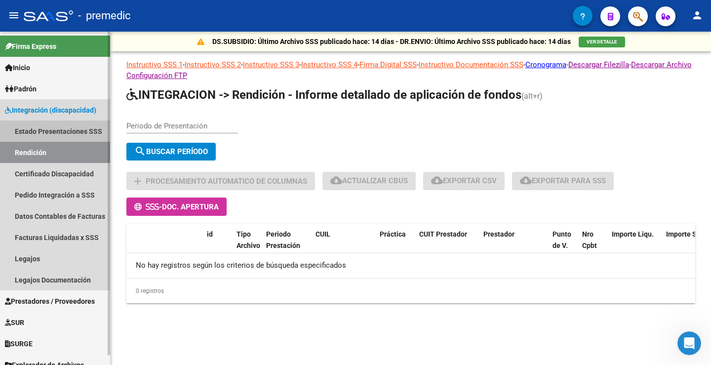
click at [41, 137] on link "Estado Presentaciones SSS" at bounding box center [55, 131] width 110 height 21
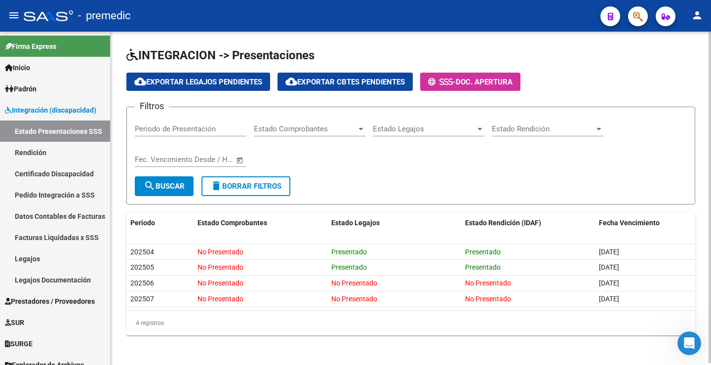
click at [655, 65] on app-list-header "INTEGRACION -> Presentaciones cloud_download Exportar Legajos Pendientes cloud_…" at bounding box center [410, 125] width 569 height 157
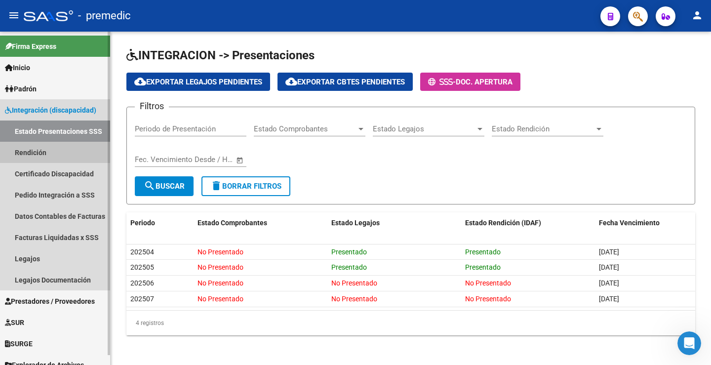
click at [27, 152] on link "Rendición" at bounding box center [55, 152] width 110 height 21
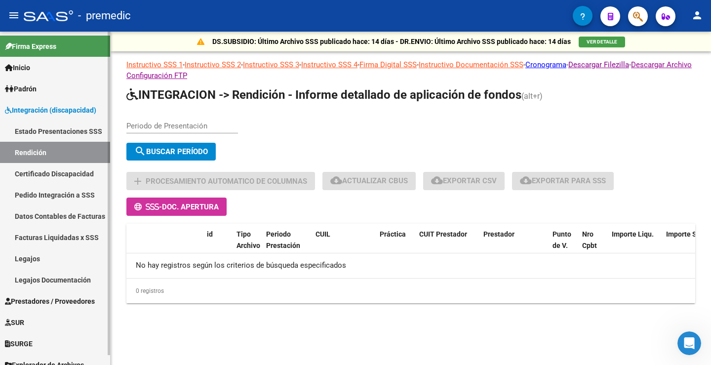
click at [52, 136] on link "Estado Presentaciones SSS" at bounding box center [55, 131] width 110 height 21
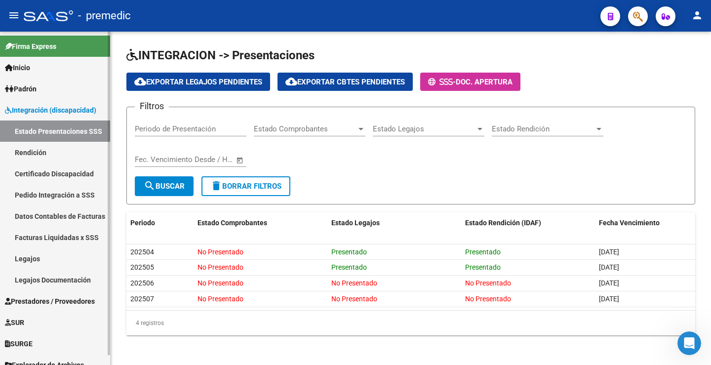
click at [81, 175] on link "Certificado Discapacidad" at bounding box center [55, 173] width 110 height 21
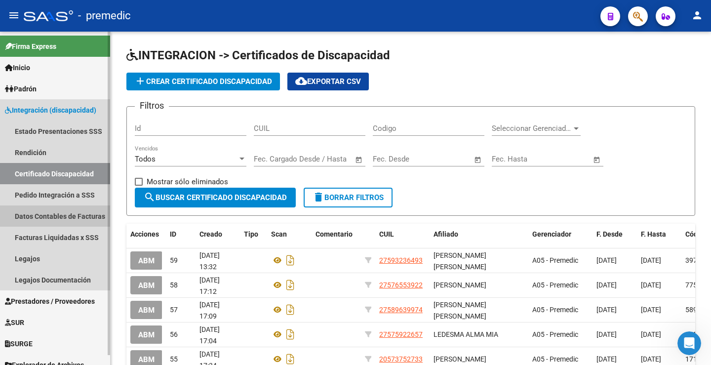
click at [79, 206] on link "Datos Contables de Facturas" at bounding box center [55, 216] width 110 height 21
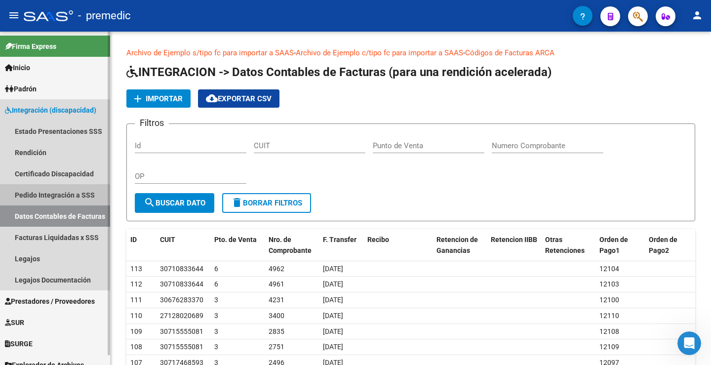
click at [75, 195] on link "Pedido Integración a SSS" at bounding box center [55, 194] width 110 height 21
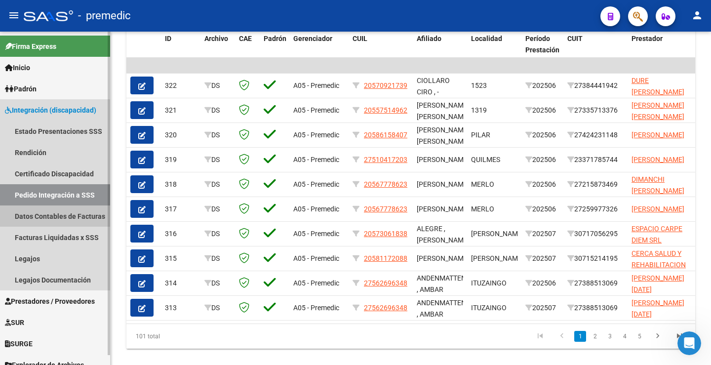
click at [51, 225] on link "Datos Contables de Facturas" at bounding box center [55, 216] width 110 height 21
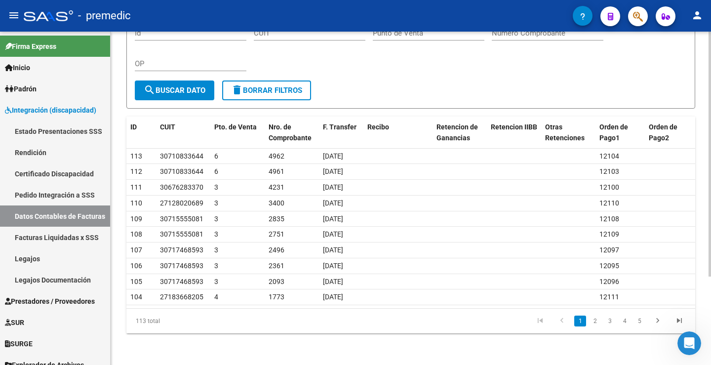
scroll to position [120, 0]
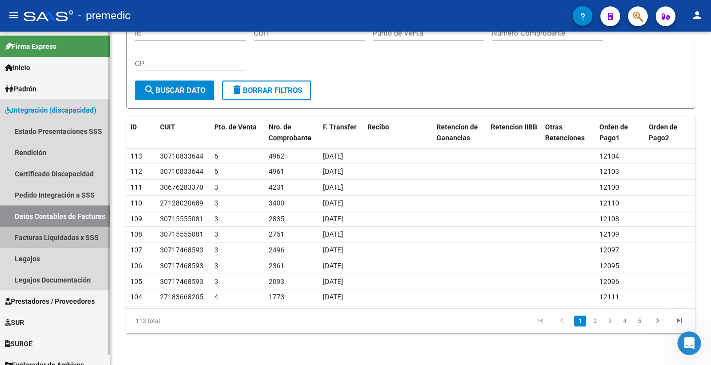
click at [88, 239] on link "Facturas Liquidadas x SSS" at bounding box center [55, 237] width 110 height 21
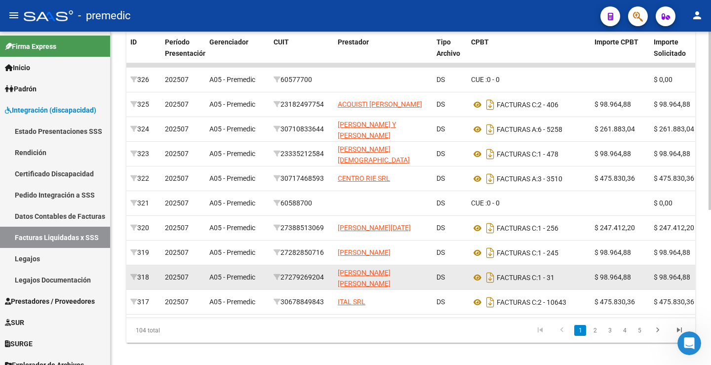
scroll to position [290, 0]
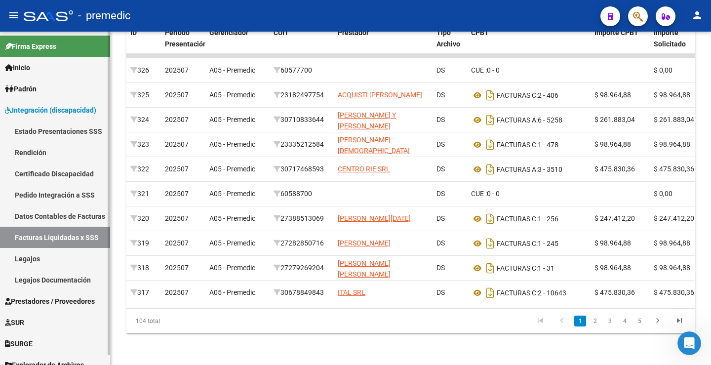
click at [71, 259] on link "Legajos" at bounding box center [55, 258] width 110 height 21
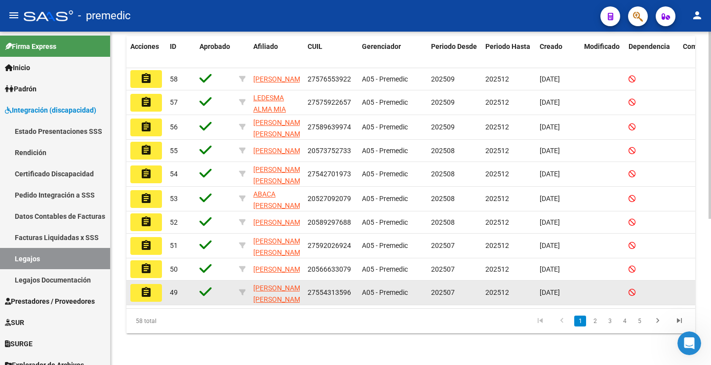
scroll to position [260, 0]
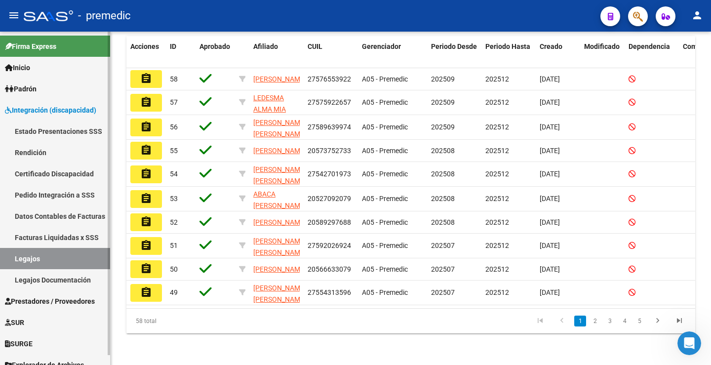
click at [15, 128] on link "Estado Presentaciones SSS" at bounding box center [55, 131] width 110 height 21
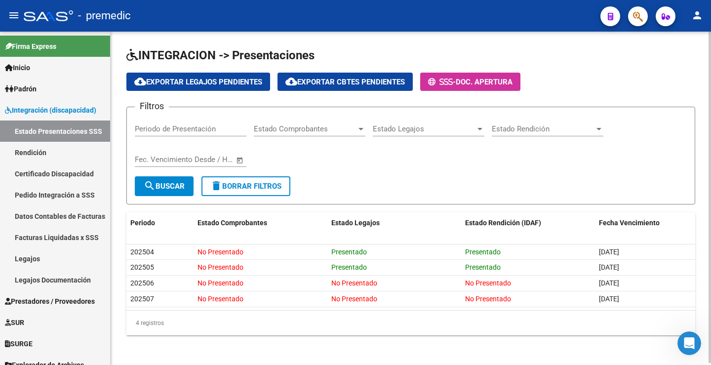
drag, startPoint x: 248, startPoint y: 325, endPoint x: 217, endPoint y: 361, distance: 48.0
click at [327, 169] on div "Filtros Periodo de Presentación Estado Comprobantes Estado Comprobantes Estado …" at bounding box center [411, 145] width 552 height 61
